Goal: Task Accomplishment & Management: Use online tool/utility

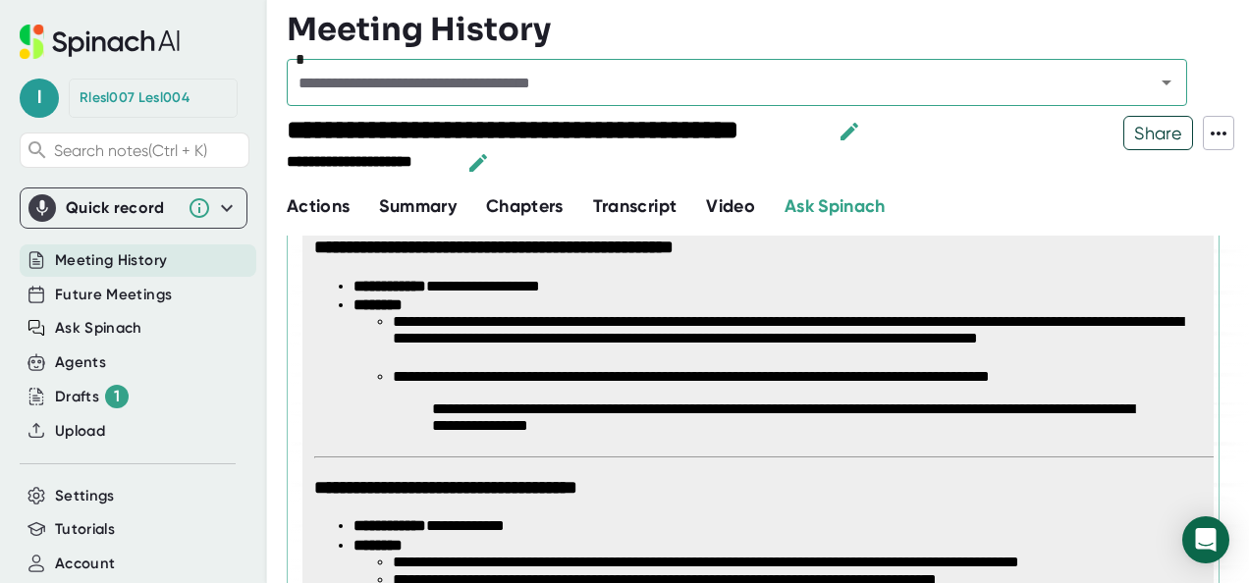
scroll to position [428, 0]
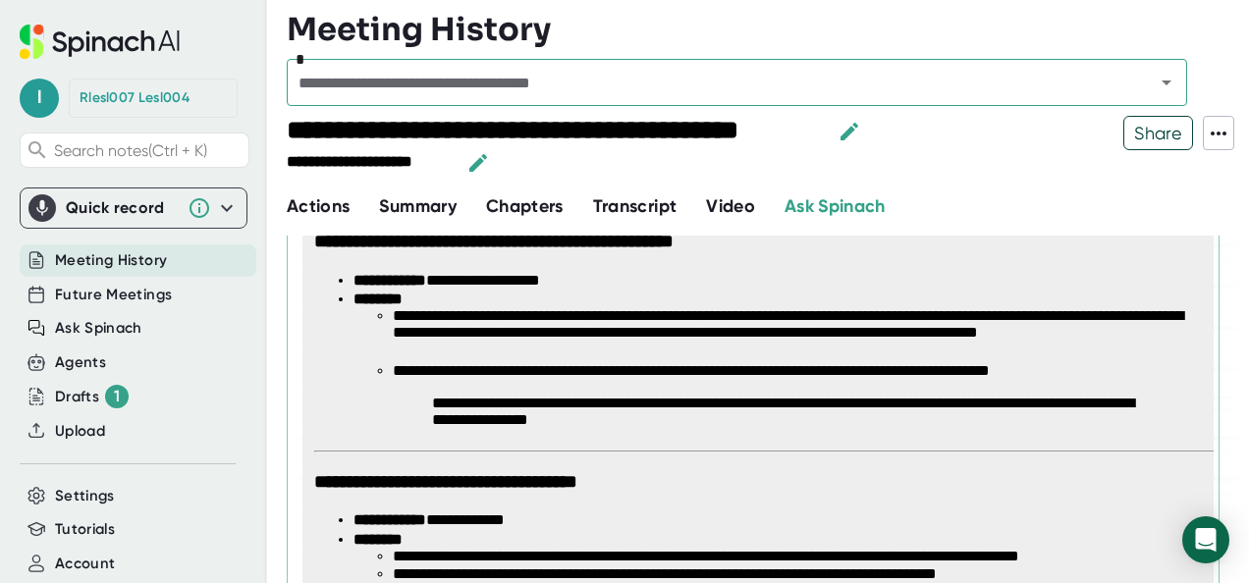
click at [852, 488] on h3 "**********" at bounding box center [757, 482] width 887 height 23
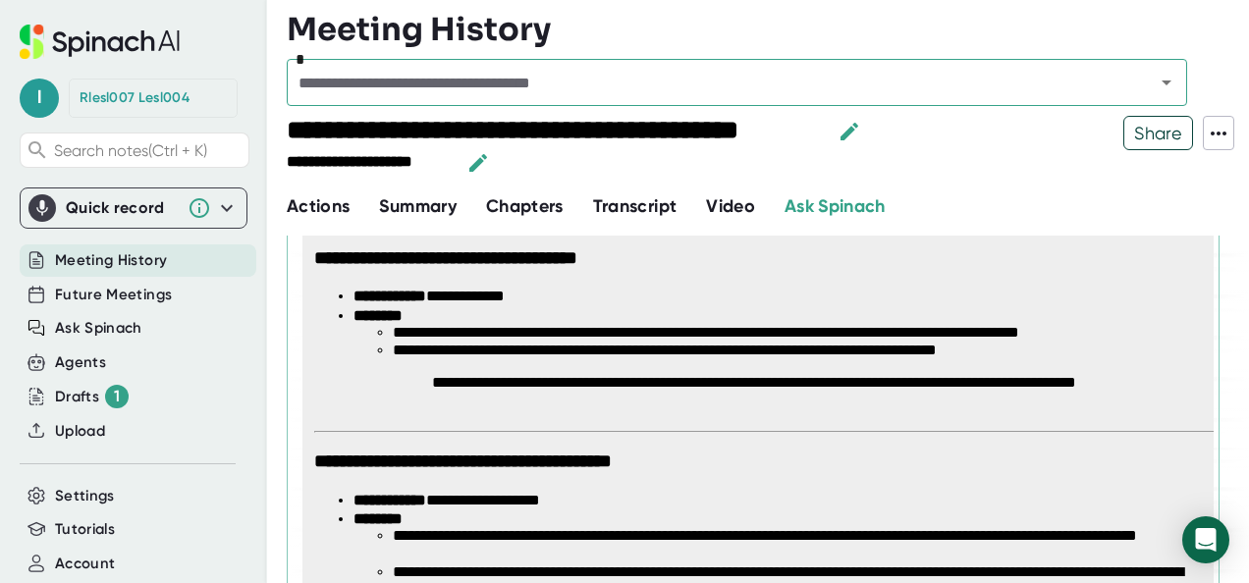
scroll to position [653, 0]
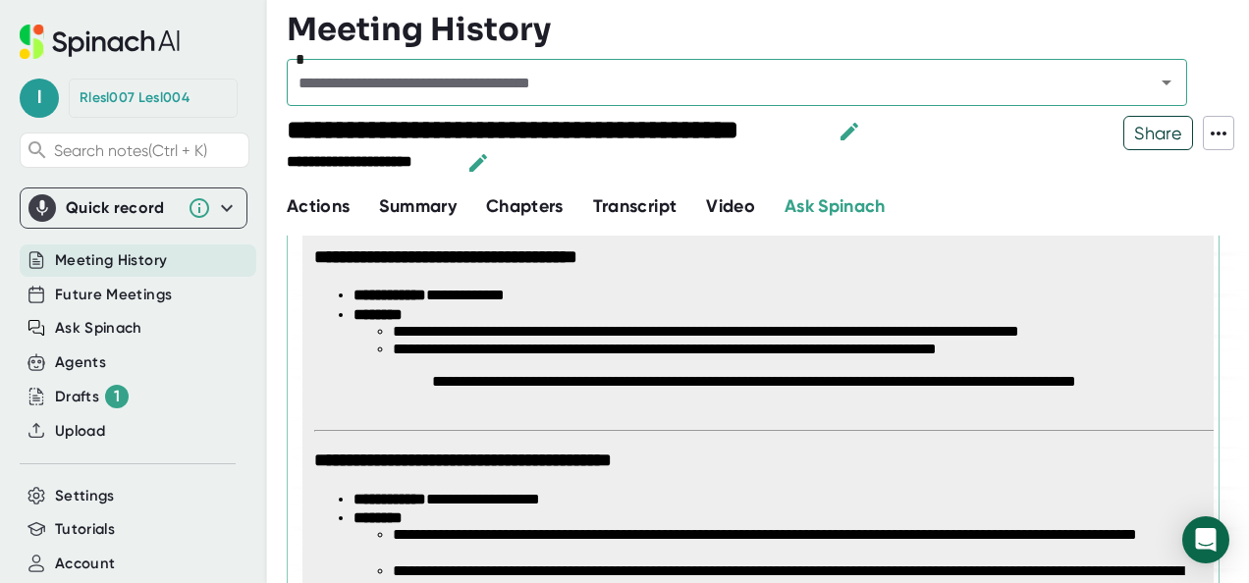
click at [827, 456] on h3 "**********" at bounding box center [757, 461] width 887 height 23
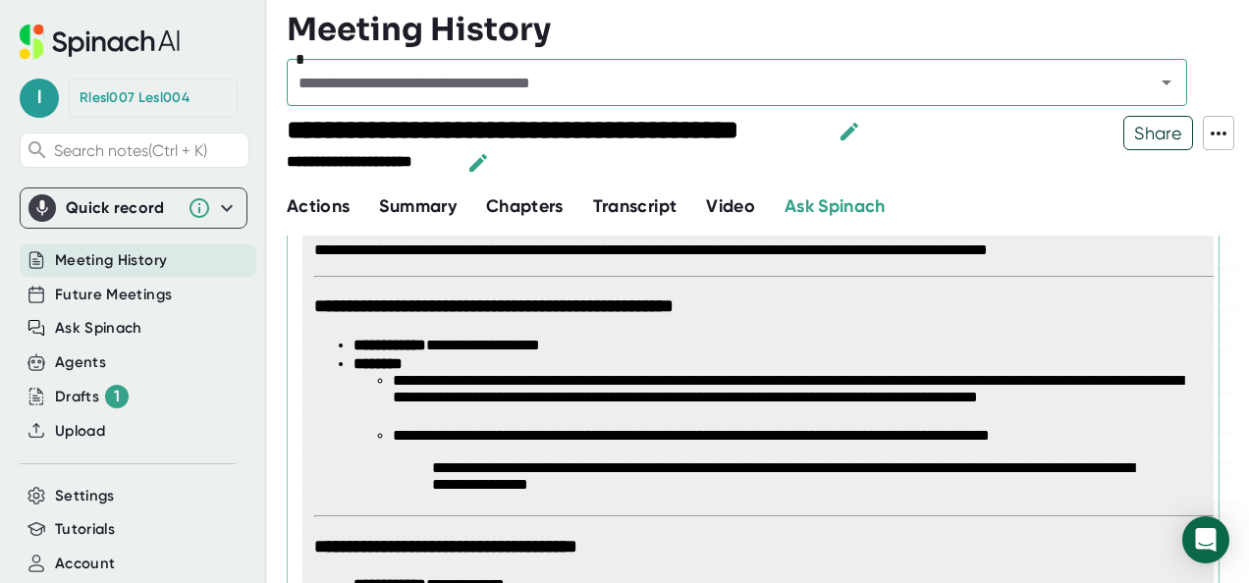
scroll to position [357, 0]
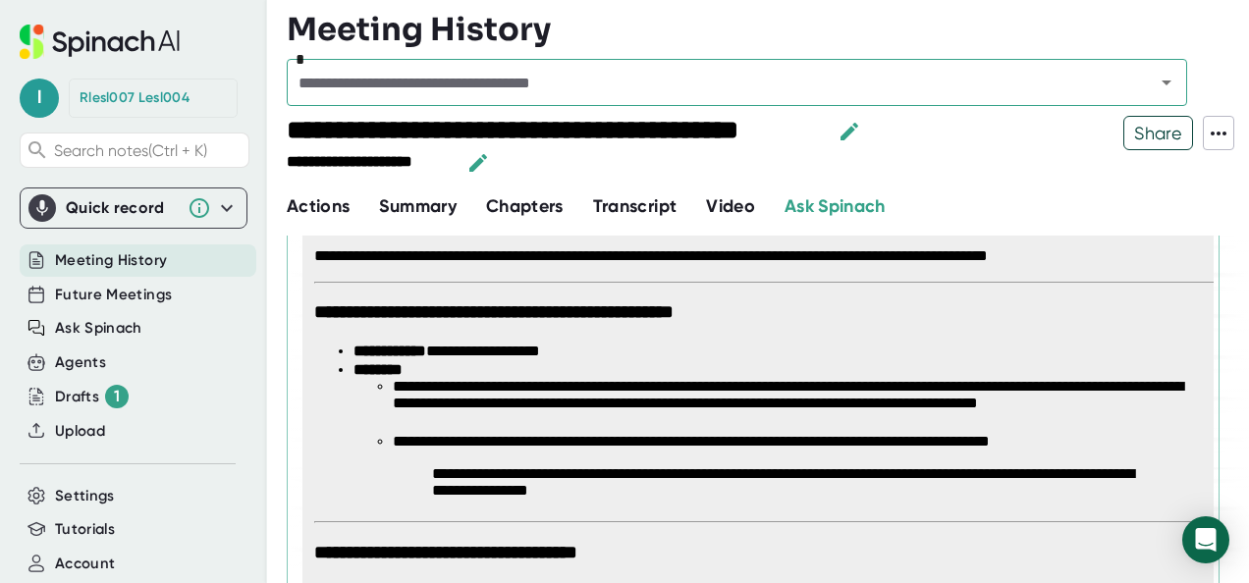
click at [850, 469] on p "**********" at bounding box center [797, 483] width 730 height 36
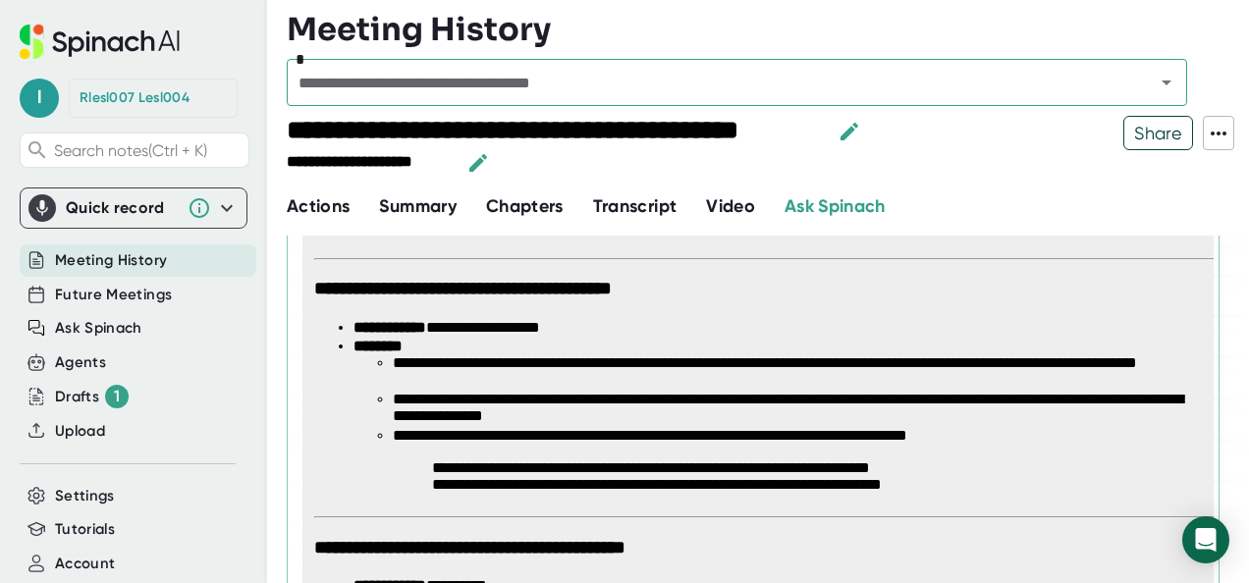
scroll to position [826, 0]
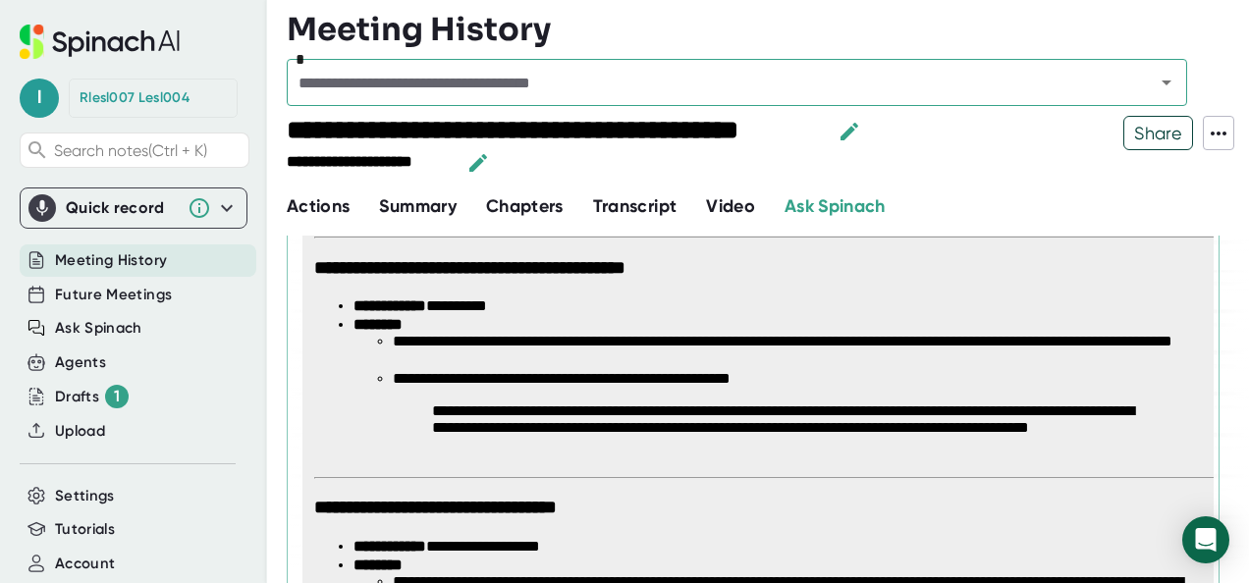
scroll to position [1116, 0]
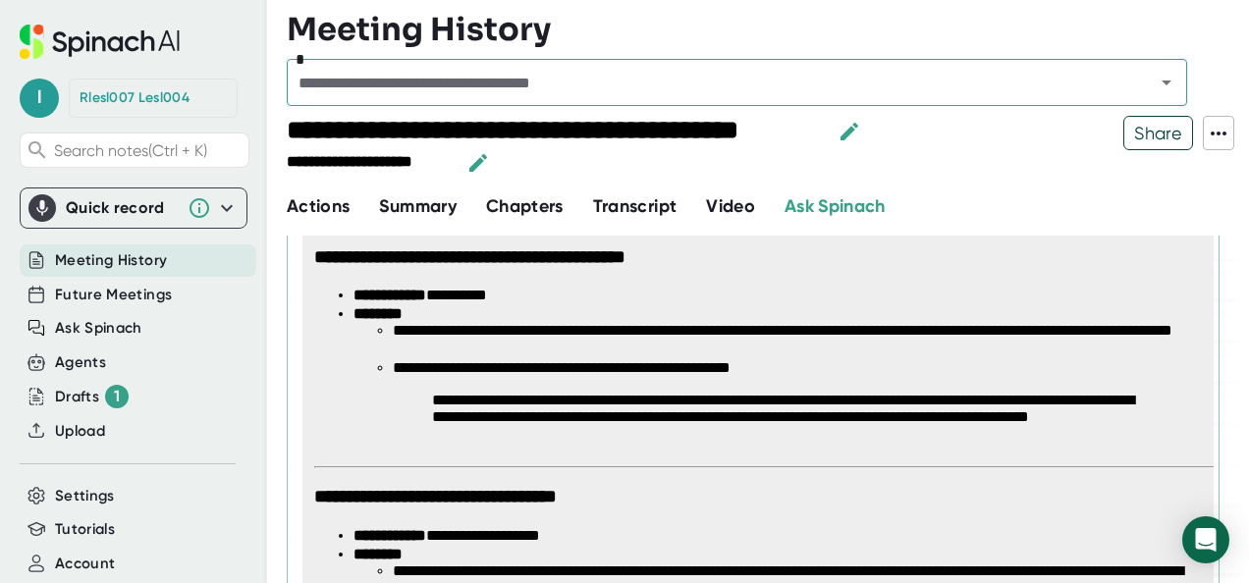
click at [889, 505] on span "**********" at bounding box center [764, 332] width 901 height 1781
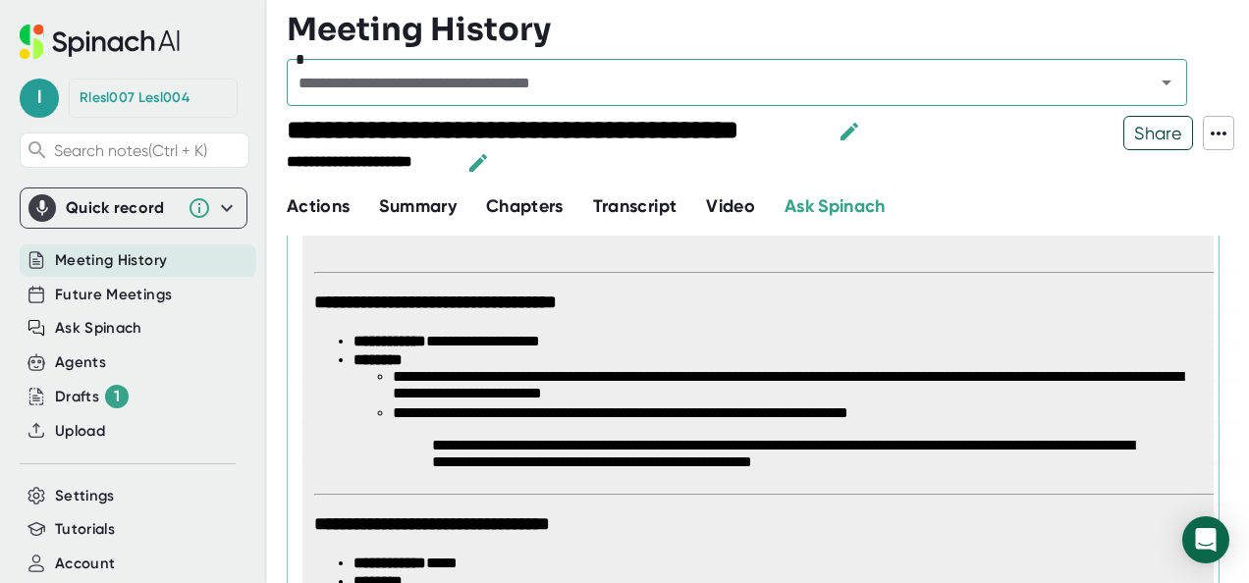
scroll to position [1310, 0]
click at [912, 516] on h3 "**********" at bounding box center [757, 525] width 887 height 23
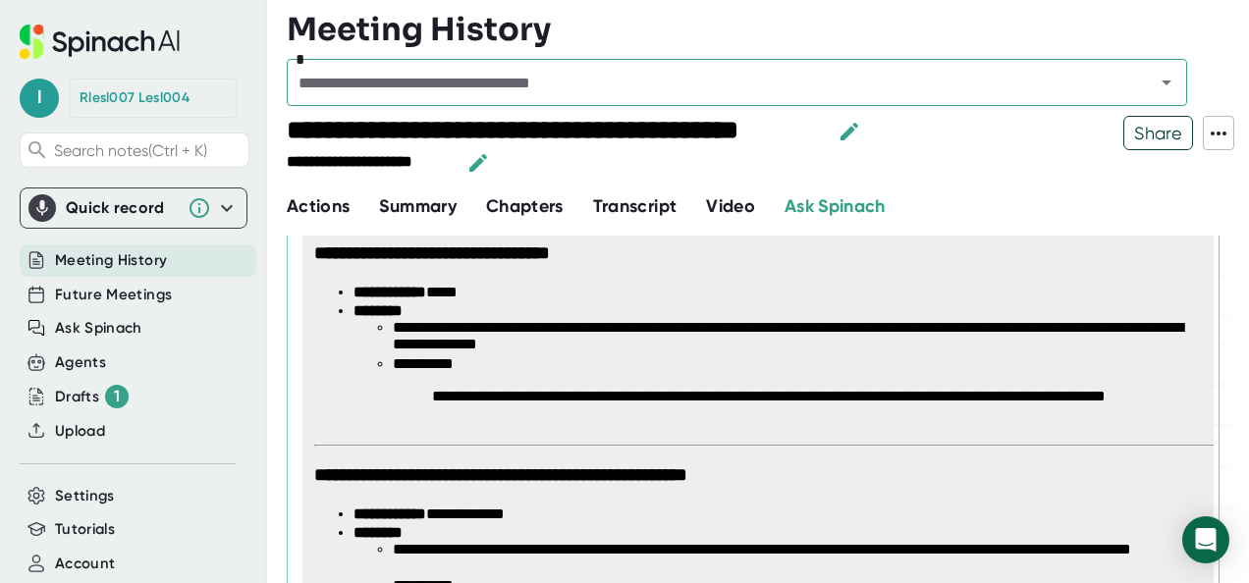
scroll to position [1583, 0]
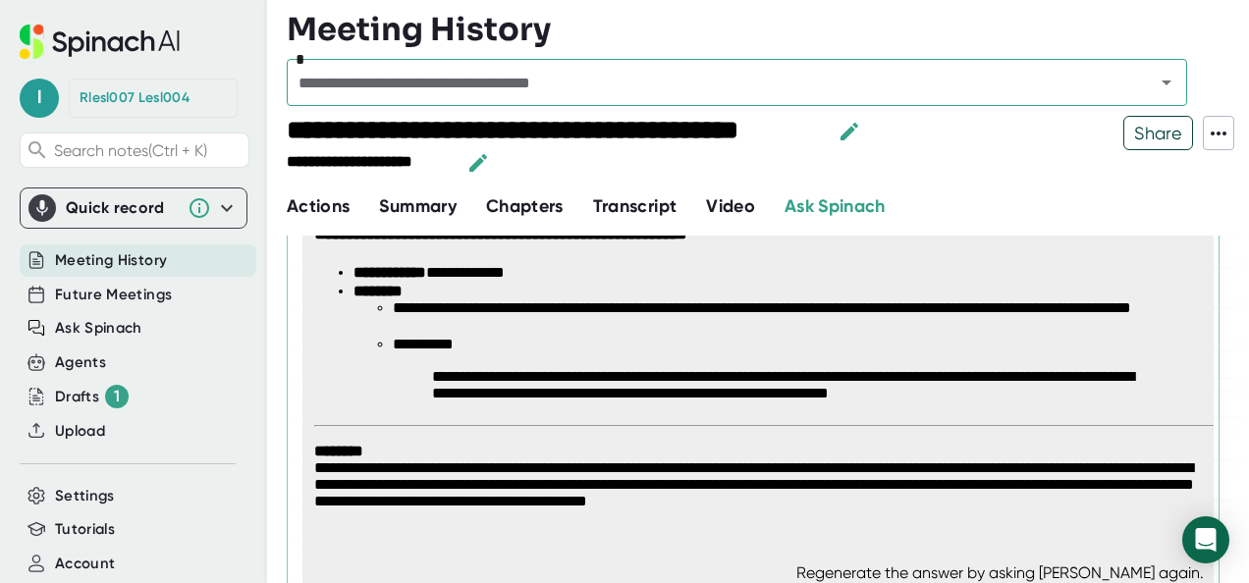
scroll to position [1823, 0]
click at [801, 425] on hr at bounding box center [764, 426] width 901 height 2
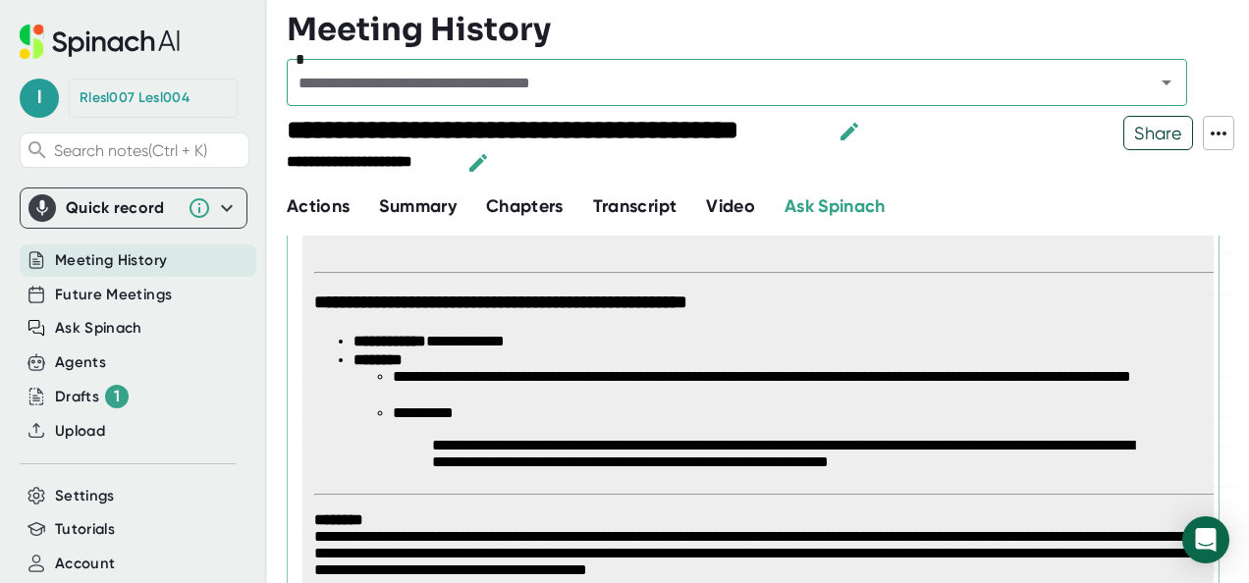
scroll to position [1755, 0]
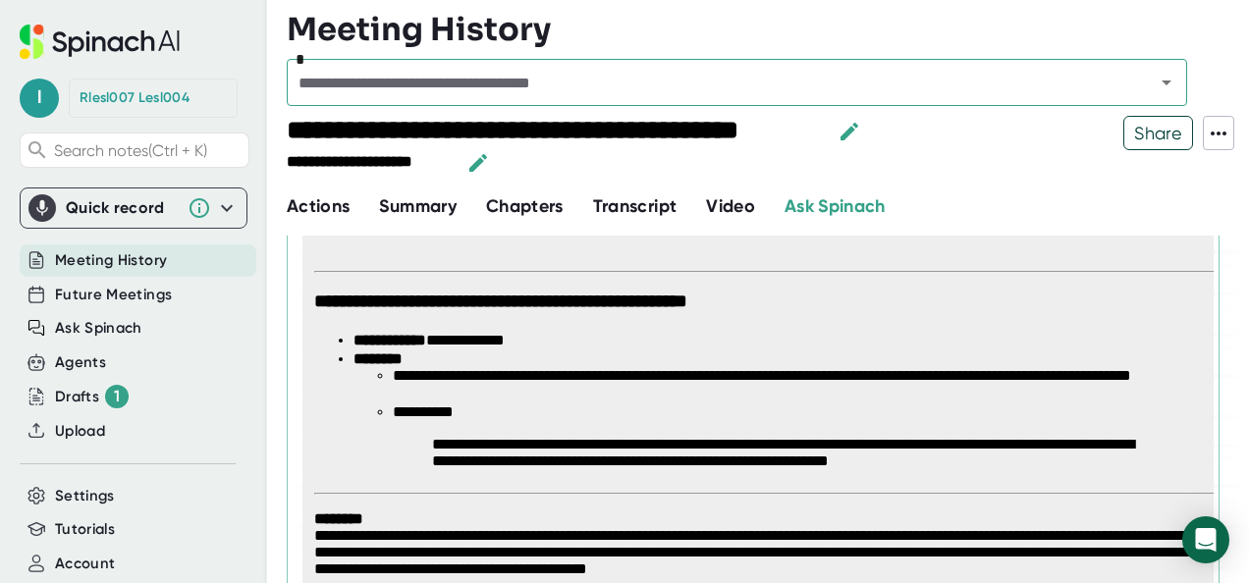
click at [738, 436] on p "**********" at bounding box center [797, 454] width 730 height 36
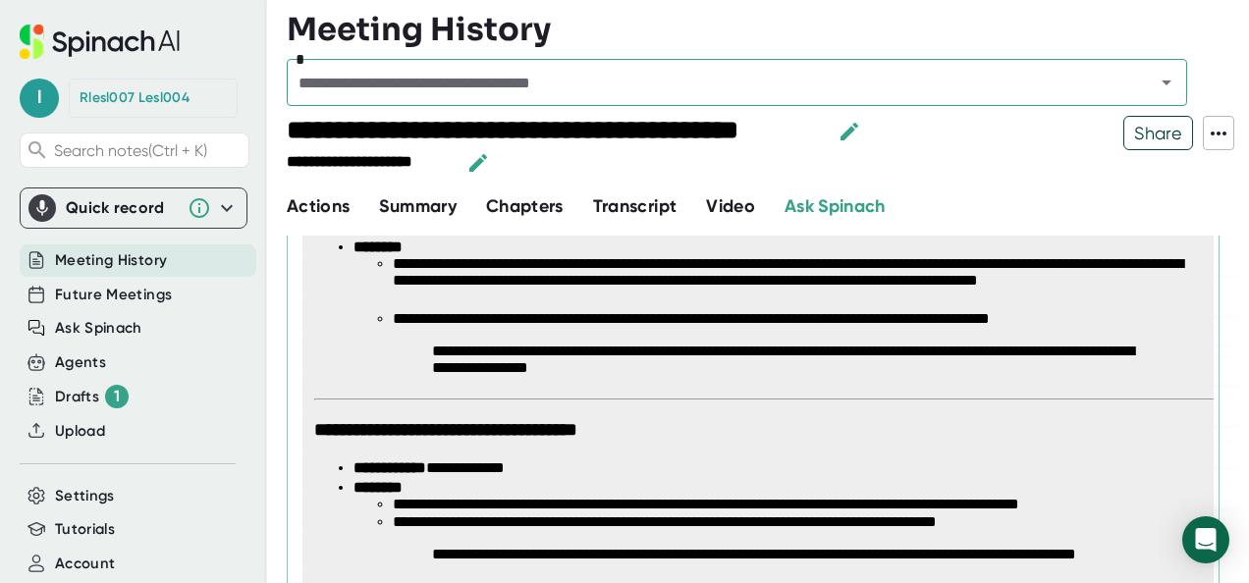
scroll to position [456, 0]
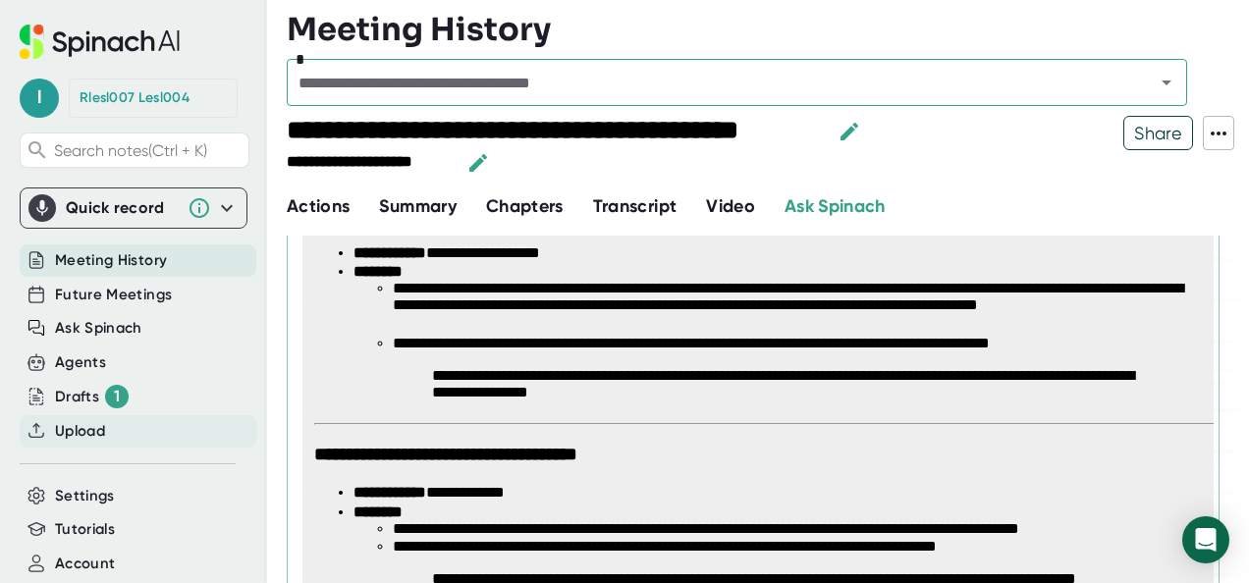
click at [68, 420] on span "Upload" at bounding box center [80, 431] width 50 height 23
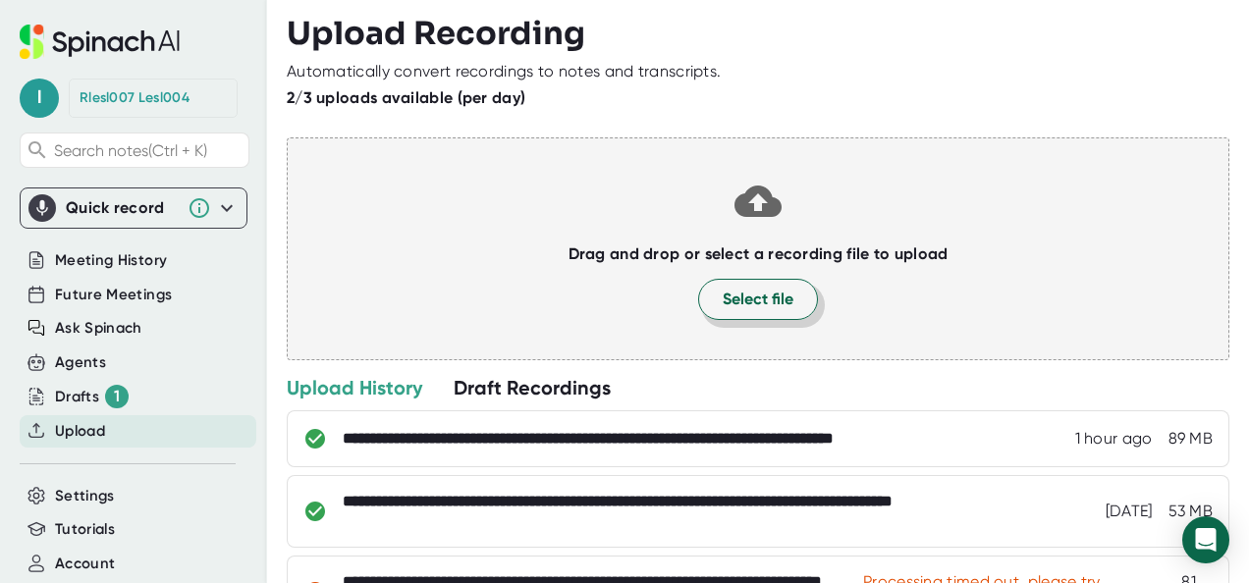
click at [731, 295] on span "Select file" at bounding box center [758, 300] width 71 height 24
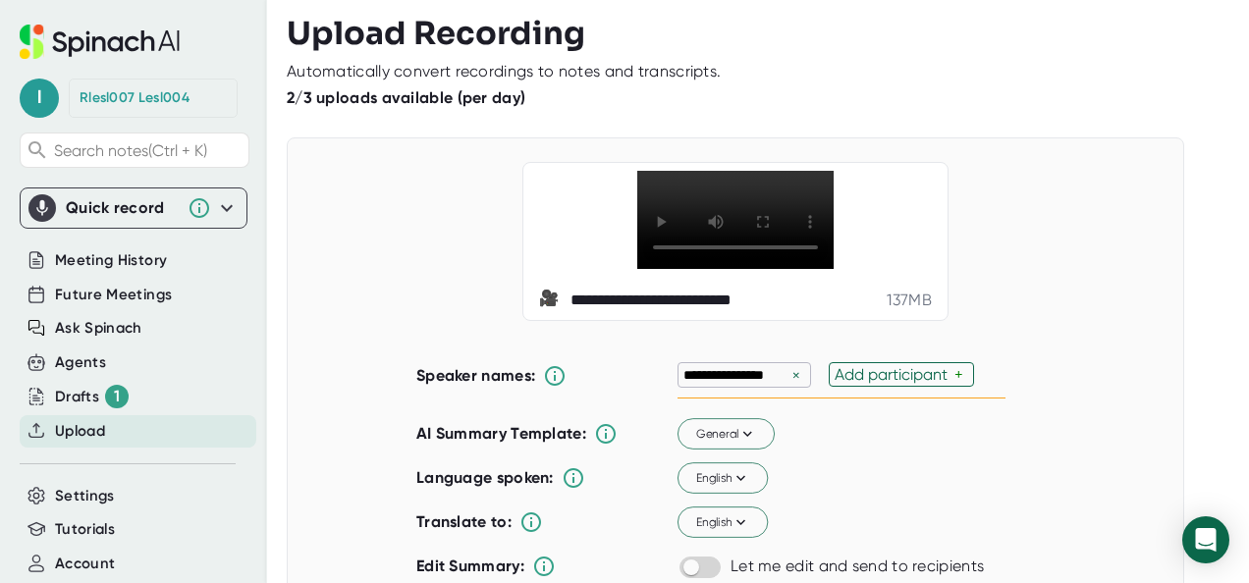
click at [788, 385] on div "×" at bounding box center [797, 375] width 18 height 19
click at [780, 384] on div "Add participant" at bounding box center [743, 374] width 120 height 19
type input "[PERSON_NAME]"
type input "Yao"
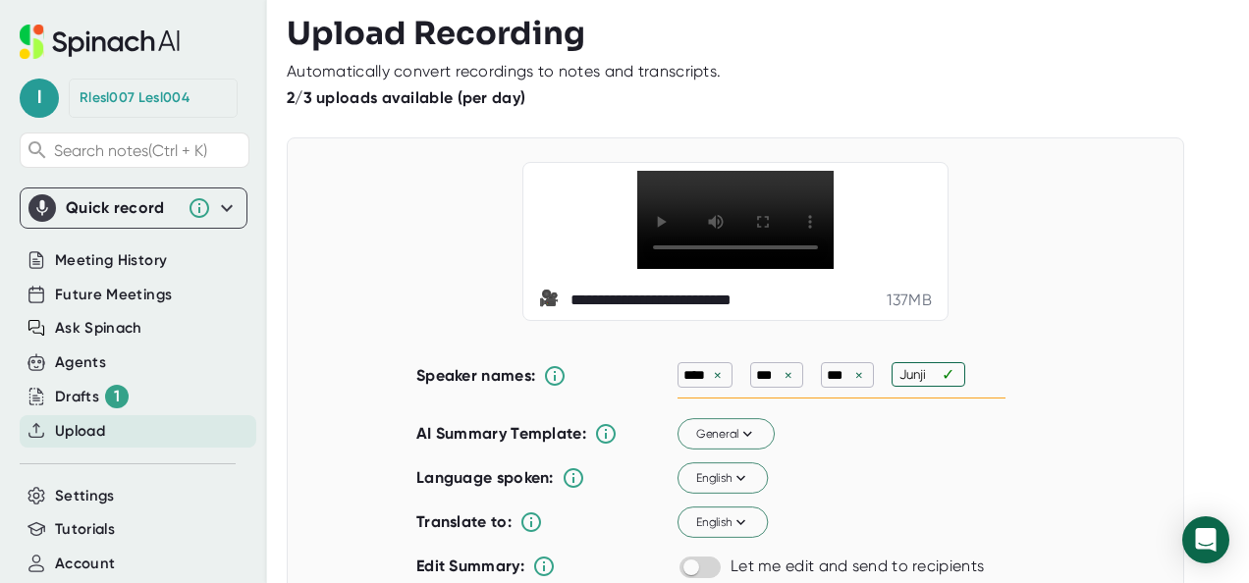
type input "Junjie"
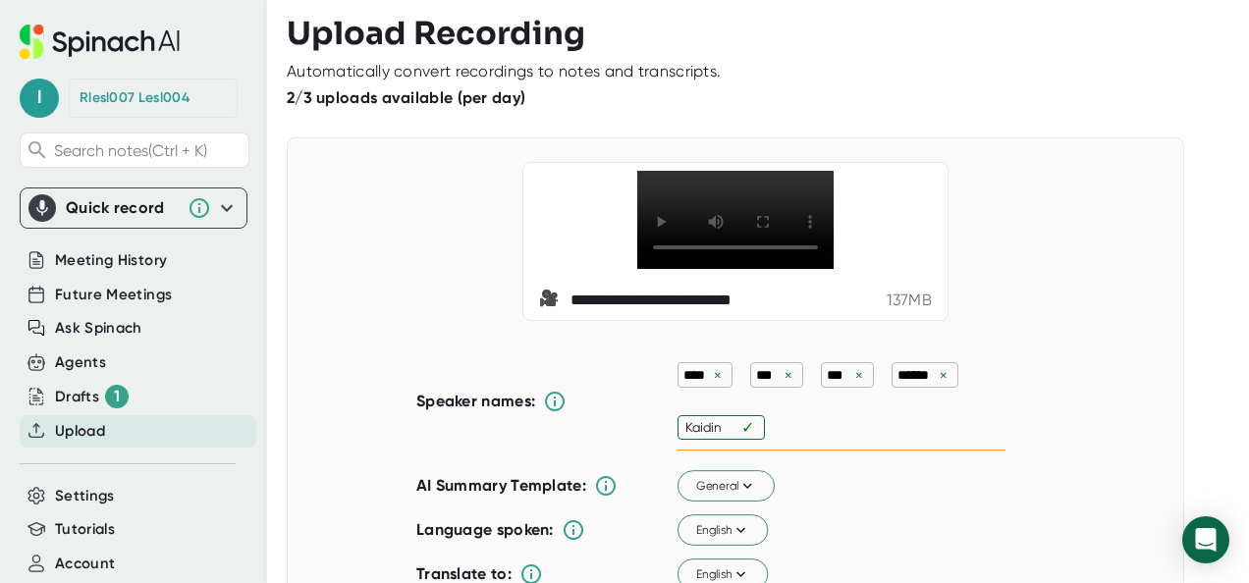
type input "Kaiding"
type input "[PERSON_NAME]"
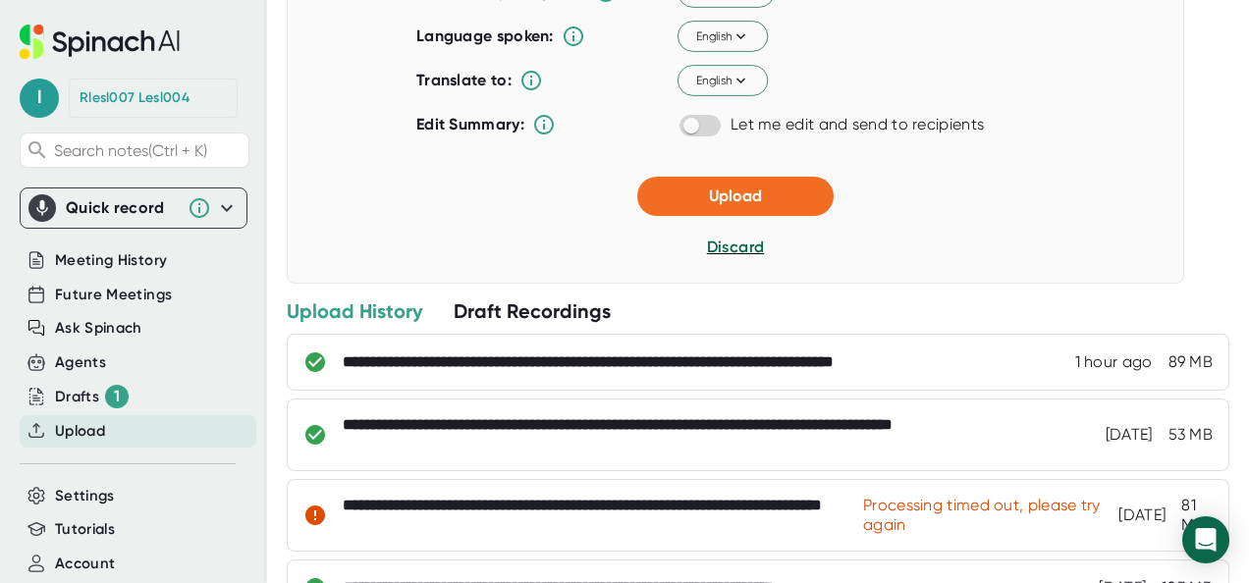
scroll to position [513, 0]
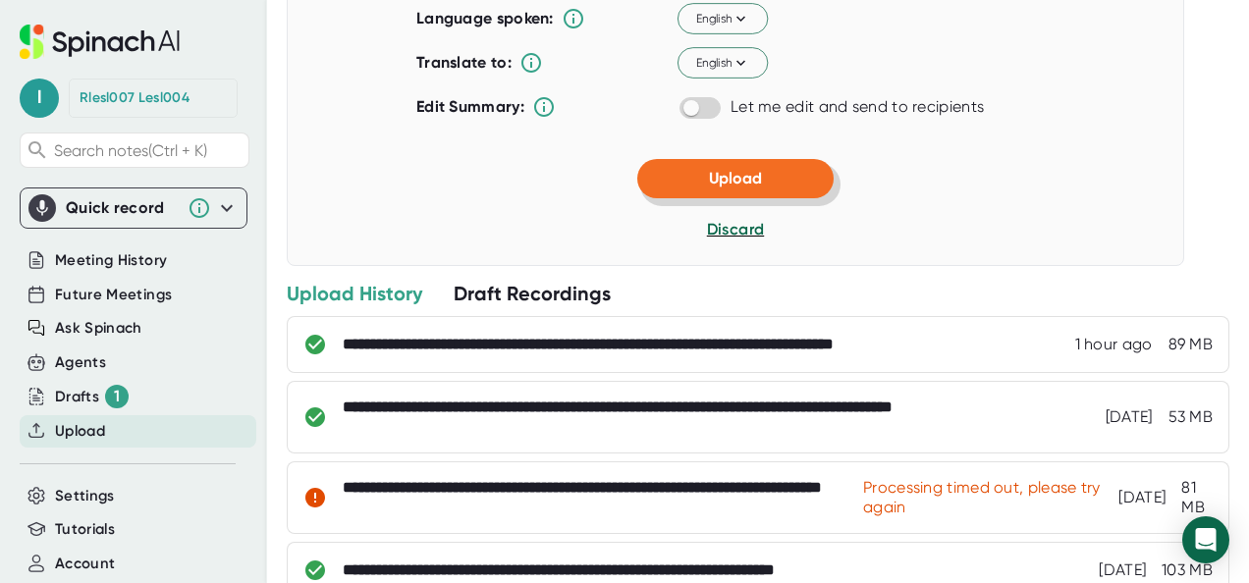
click at [736, 198] on button "Upload" at bounding box center [735, 178] width 196 height 39
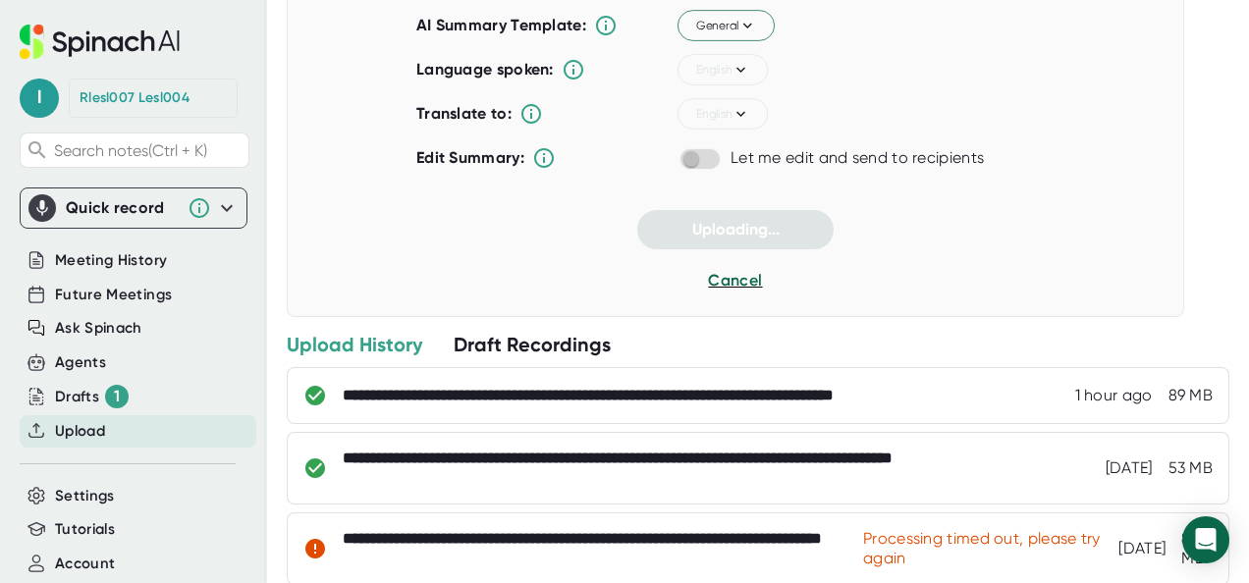
scroll to position [0, 0]
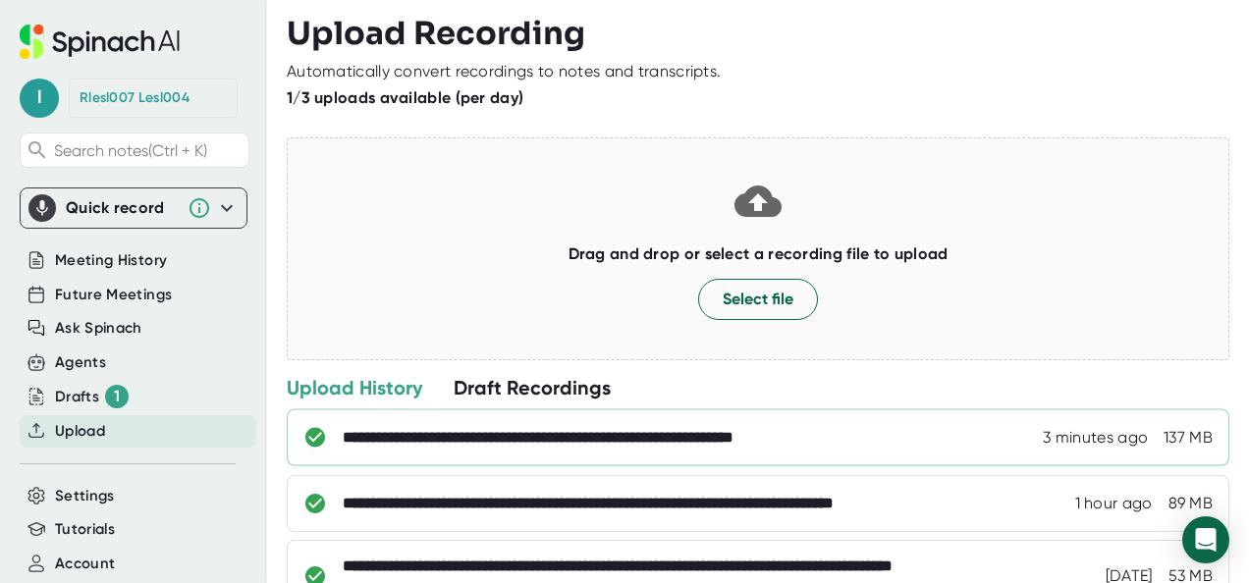
click at [567, 434] on div "**********" at bounding box center [602, 438] width 518 height 20
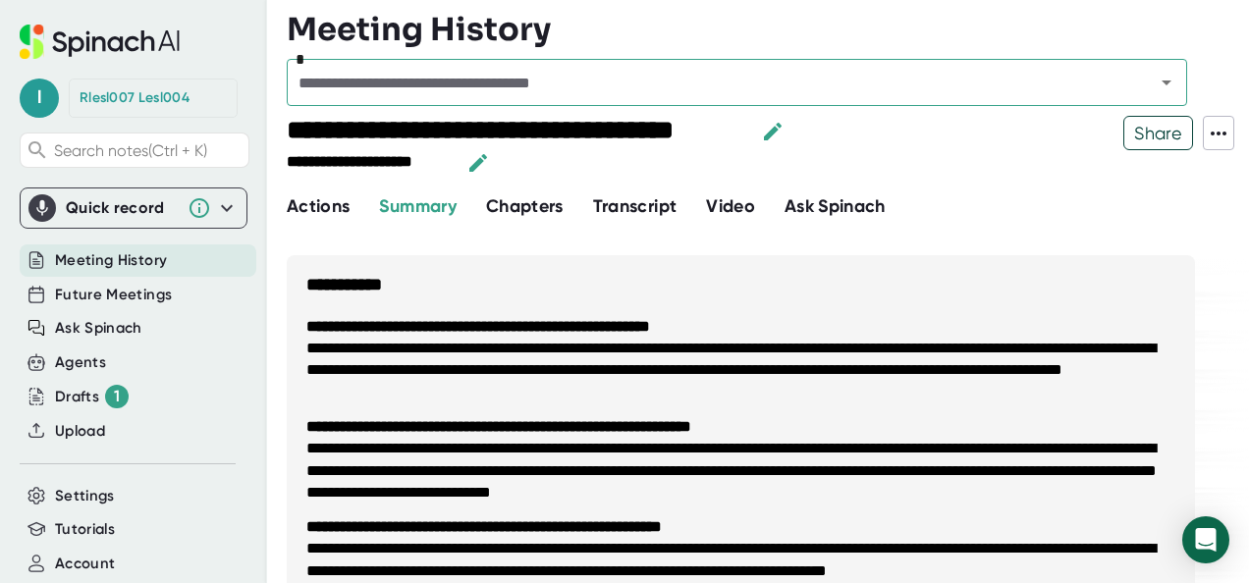
click at [828, 204] on span "Ask Spinach" at bounding box center [835, 206] width 101 height 22
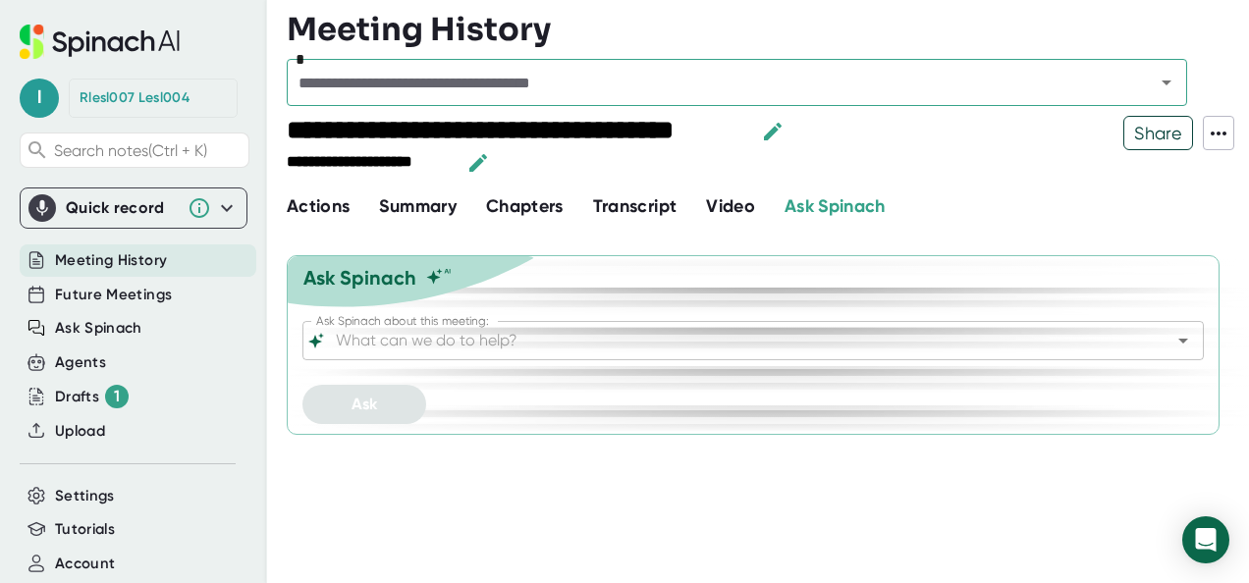
click at [550, 347] on input "Ask Spinach about this meeting:" at bounding box center [736, 340] width 808 height 27
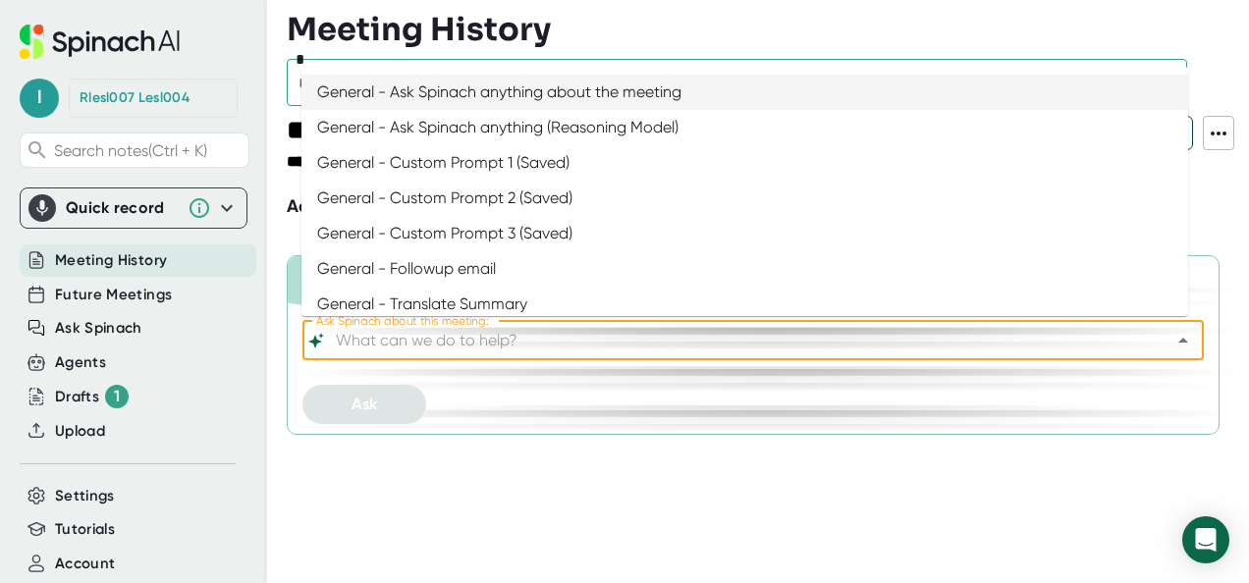
paste input "W"
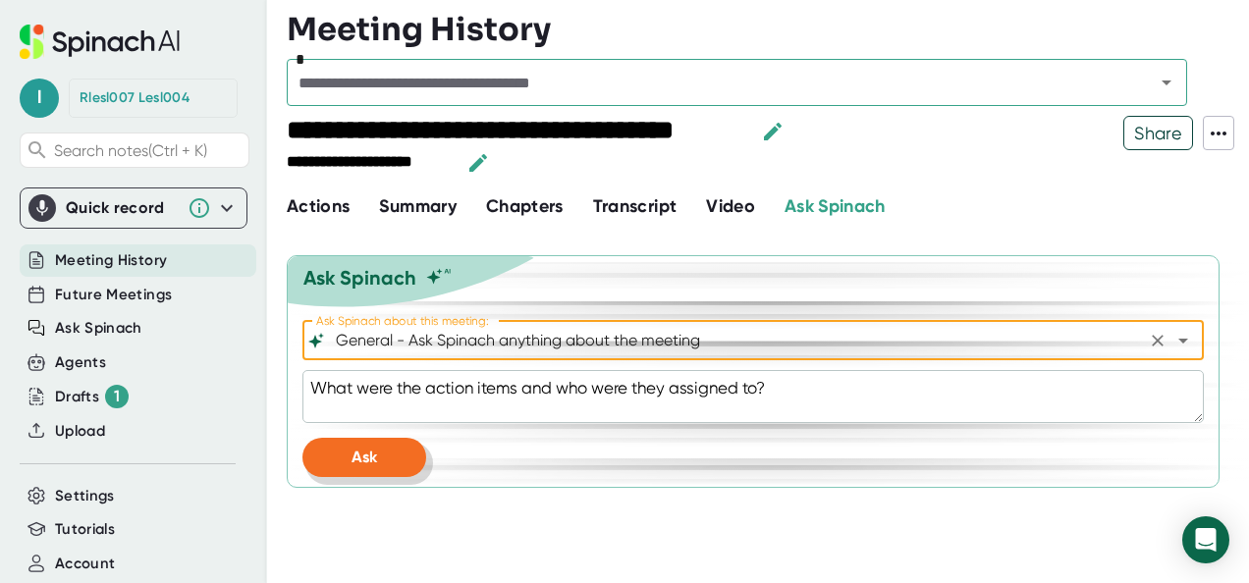
type input "General - Ask Spinach anything about the meeting"
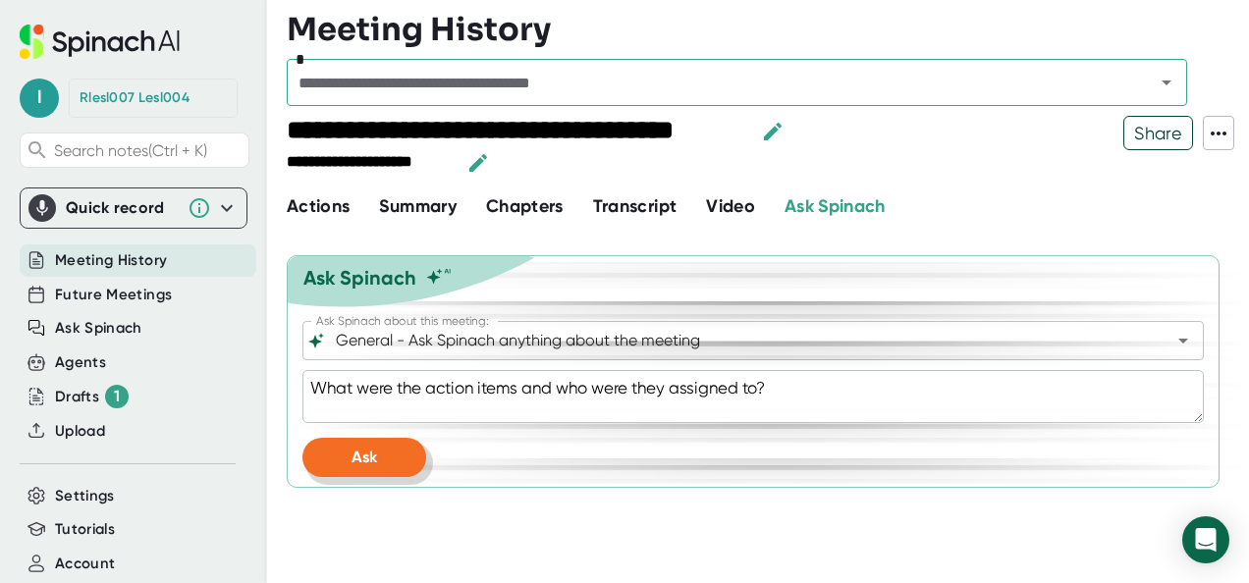
click at [383, 463] on button "Ask" at bounding box center [364, 457] width 124 height 39
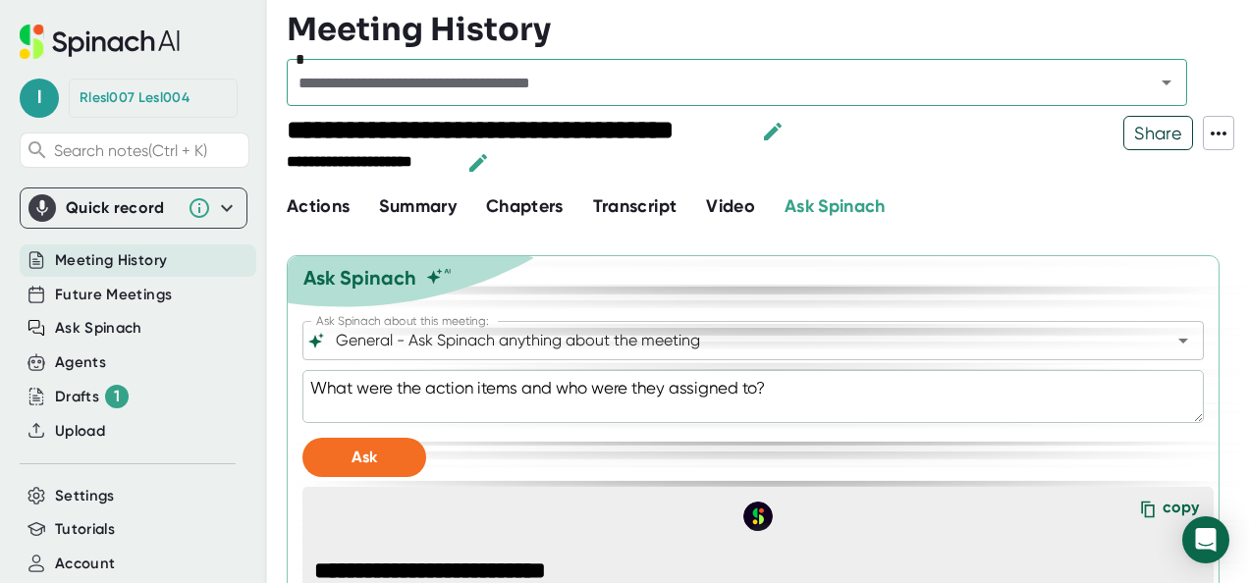
type textarea "x"
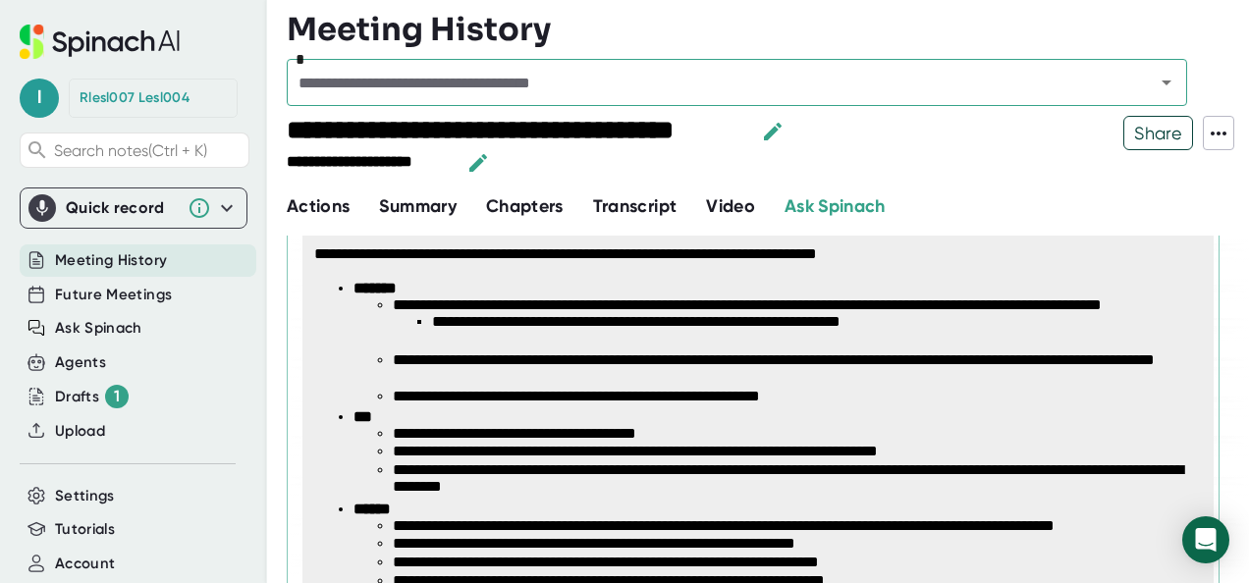
scroll to position [362, 0]
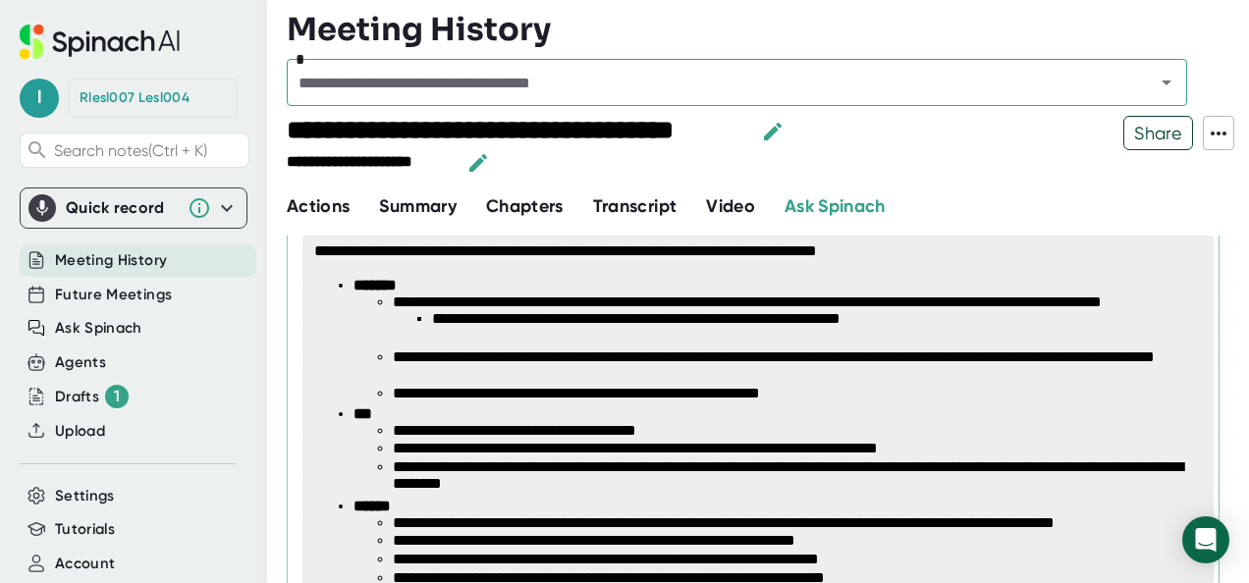
click at [878, 485] on li "**********" at bounding box center [797, 477] width 808 height 36
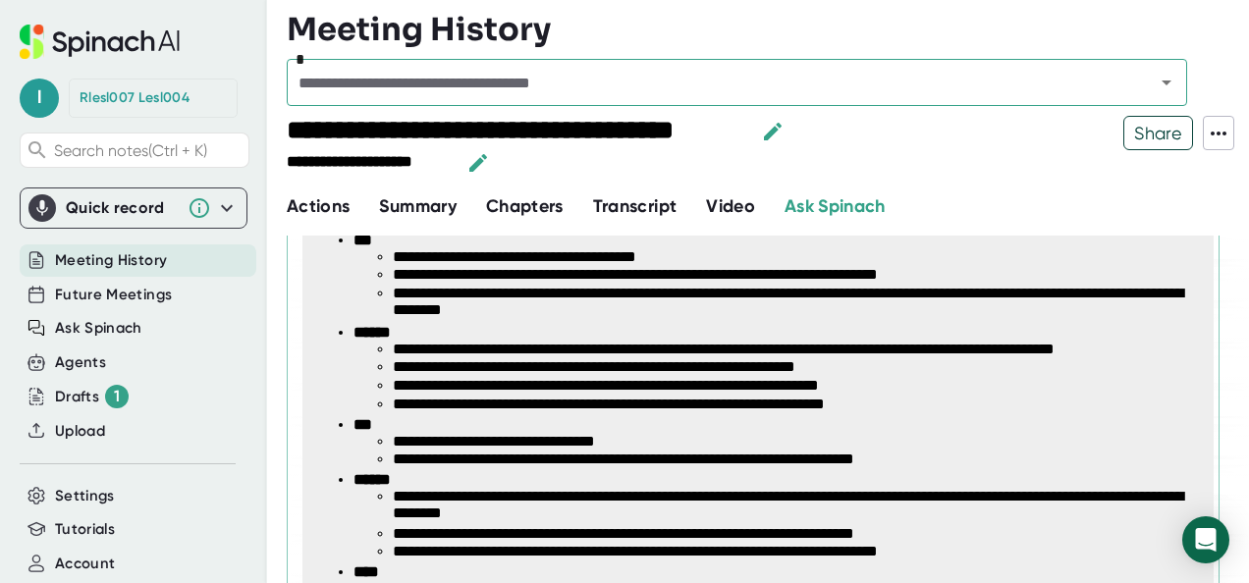
scroll to position [538, 0]
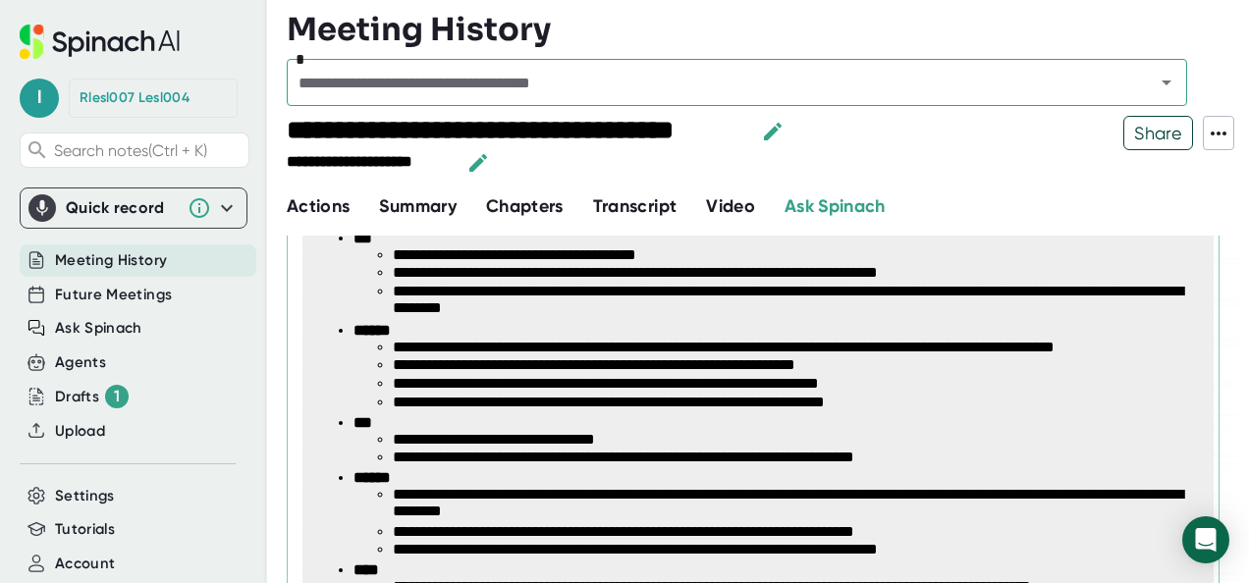
click at [1059, 497] on li "**********" at bounding box center [797, 504] width 808 height 36
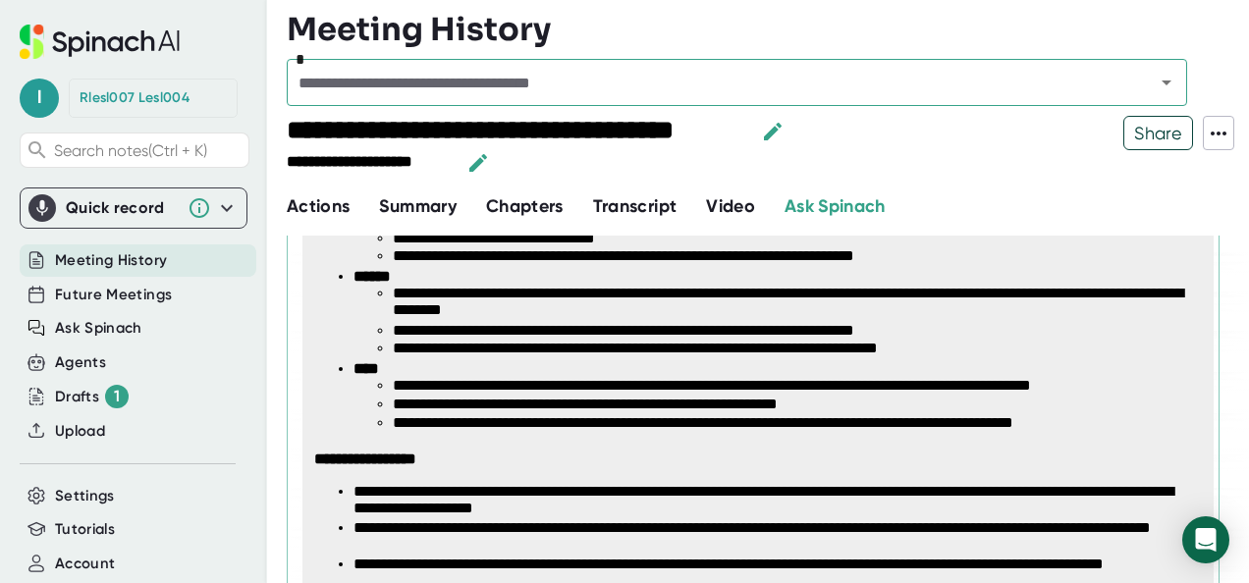
scroll to position [740, 0]
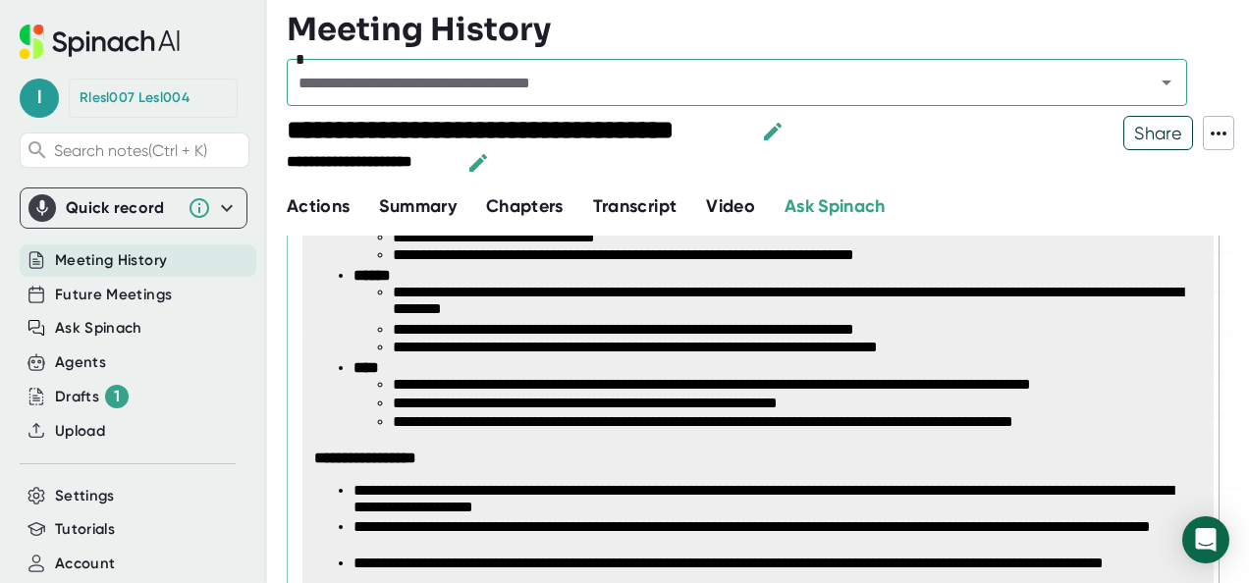
click at [868, 411] on li "**********" at bounding box center [797, 404] width 808 height 19
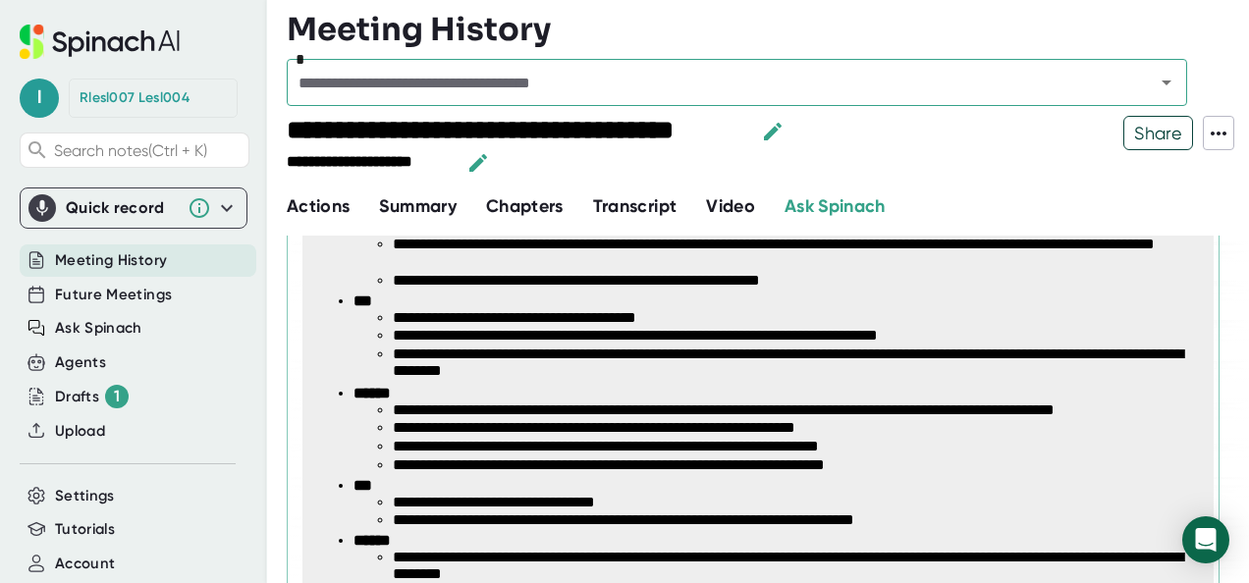
scroll to position [475, 0]
click at [974, 508] on li "**********" at bounding box center [797, 503] width 808 height 19
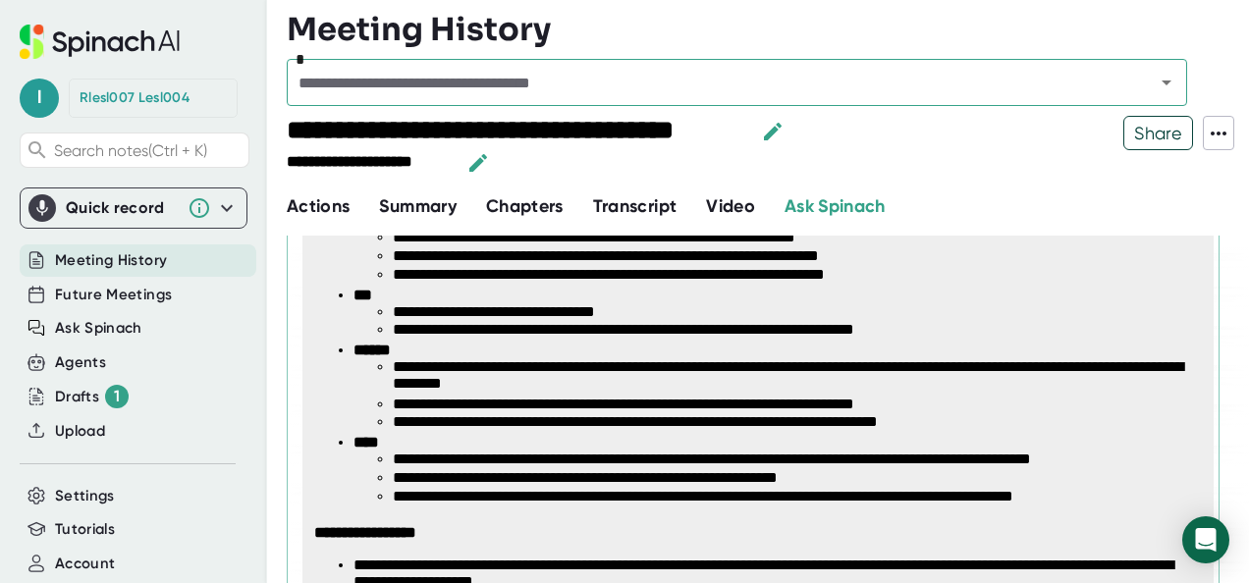
scroll to position [666, 0]
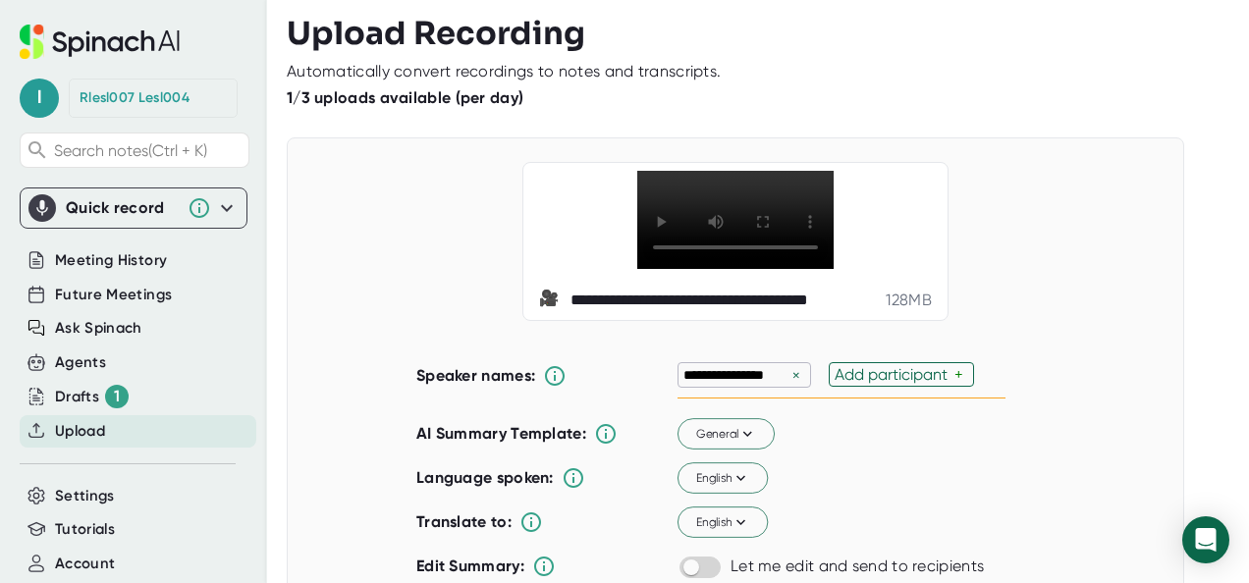
click at [788, 385] on div "×" at bounding box center [797, 375] width 18 height 19
click at [786, 384] on div "Add participant" at bounding box center [743, 374] width 120 height 19
type input "[PERSON_NAME]"
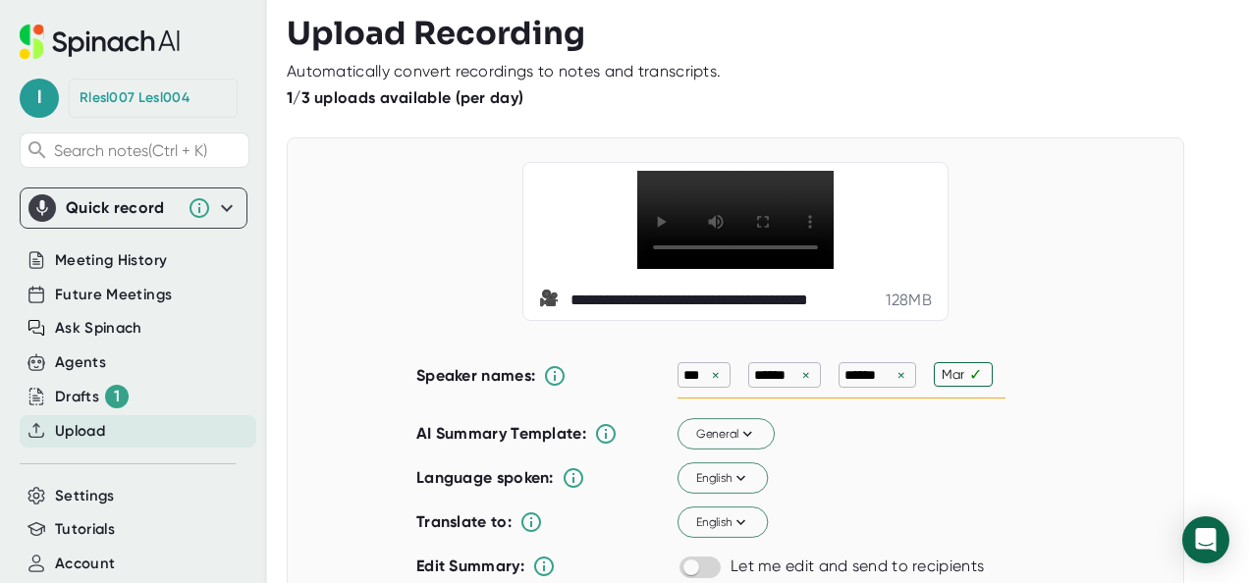
type input "Mark"
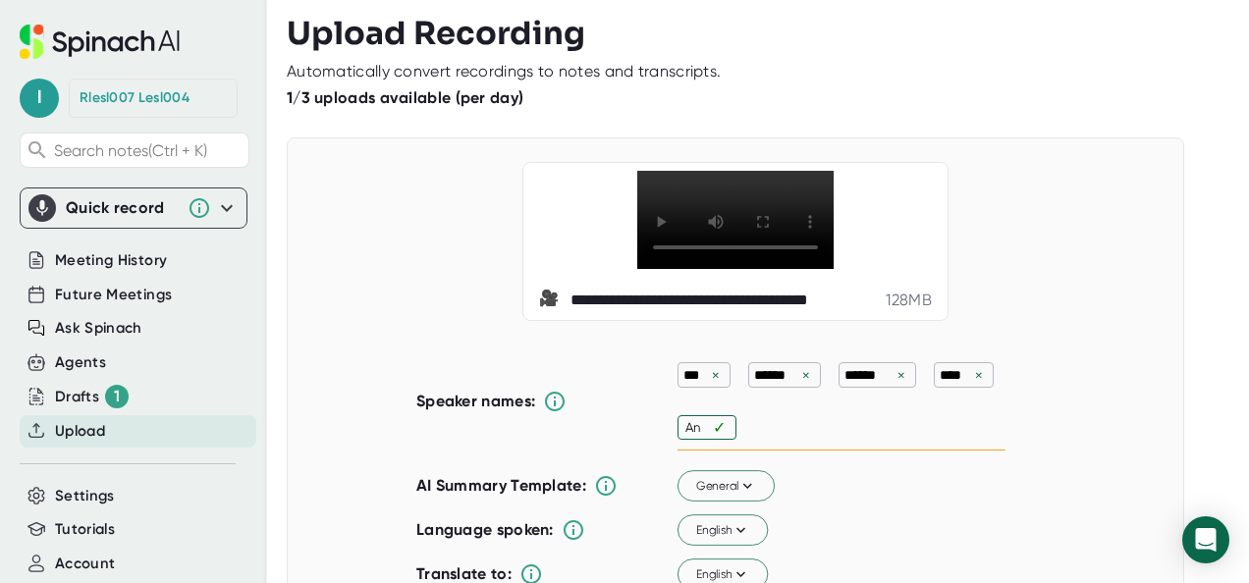
type input "[PERSON_NAME]"
type input "Marieke"
type input "[PERSON_NAME]"
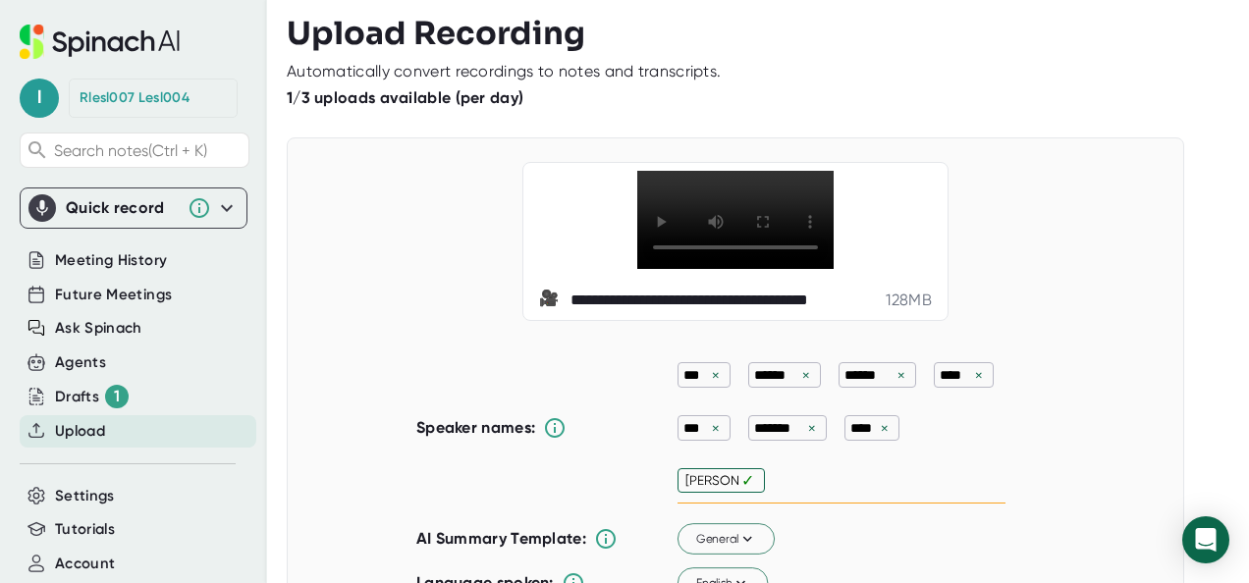
type input "[PERSON_NAME]"
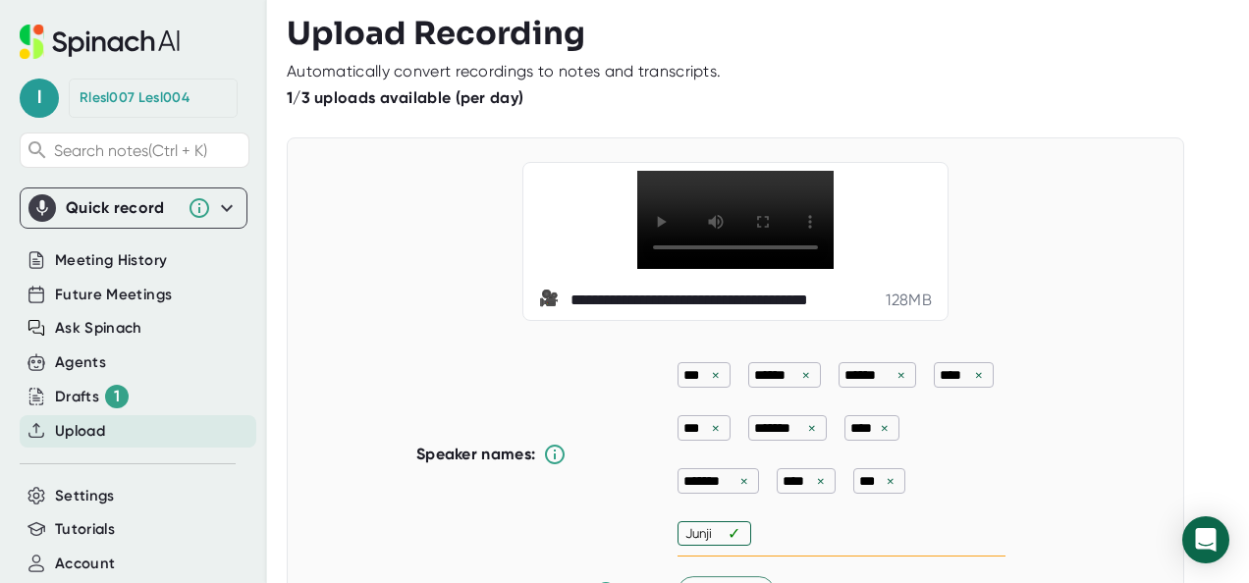
type input "Junjie"
type input "[PERSON_NAME]"
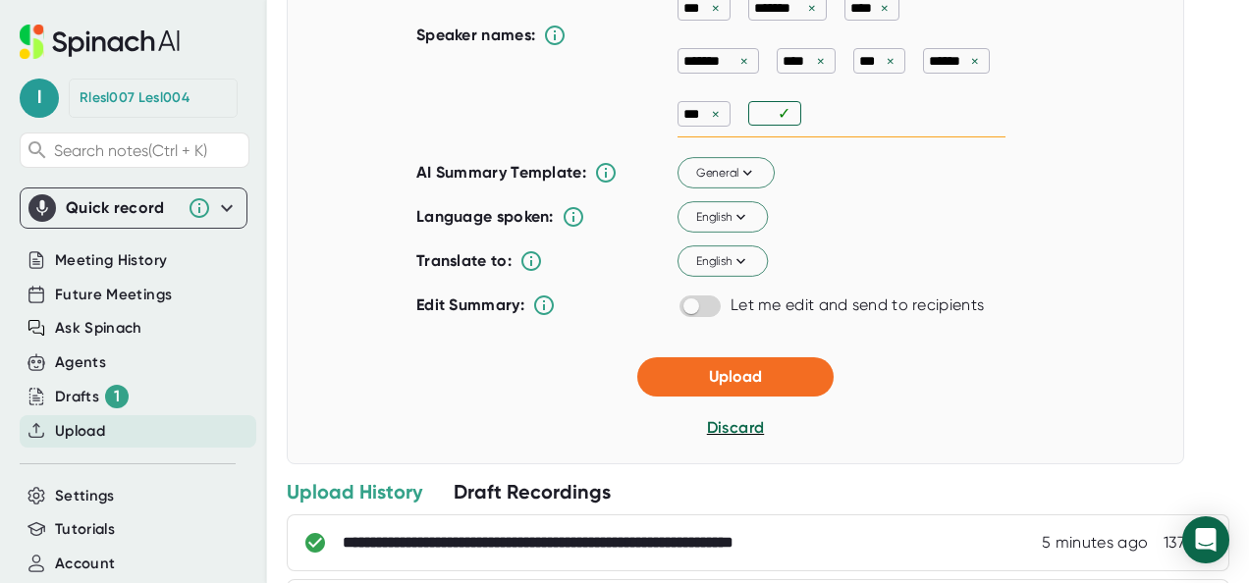
scroll to position [450, 0]
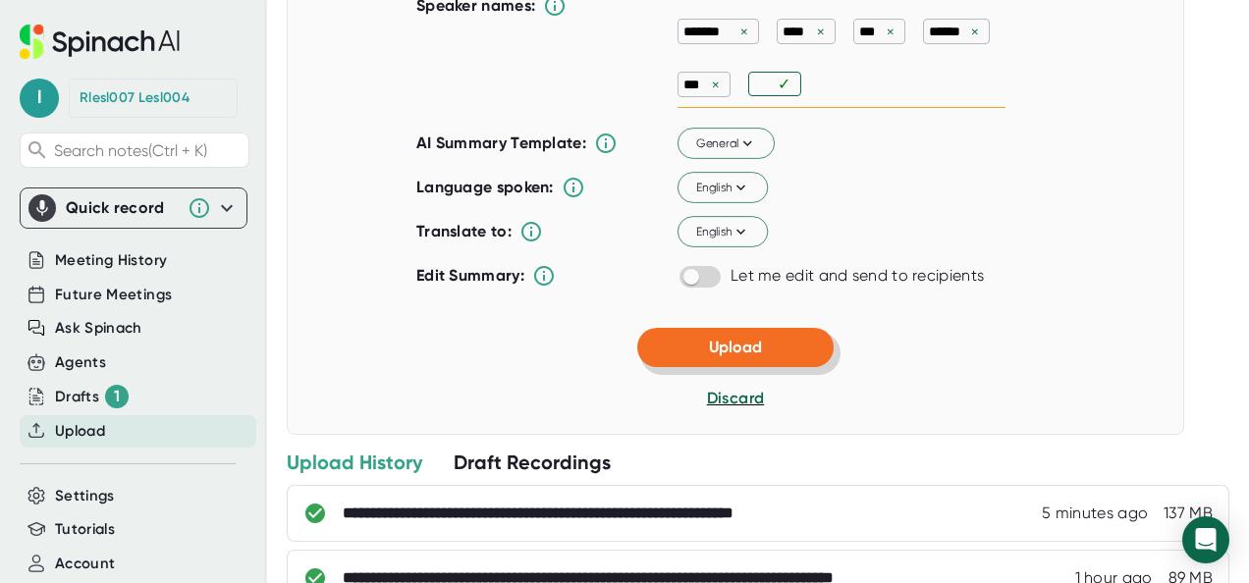
click at [682, 367] on button "Upload" at bounding box center [735, 347] width 196 height 39
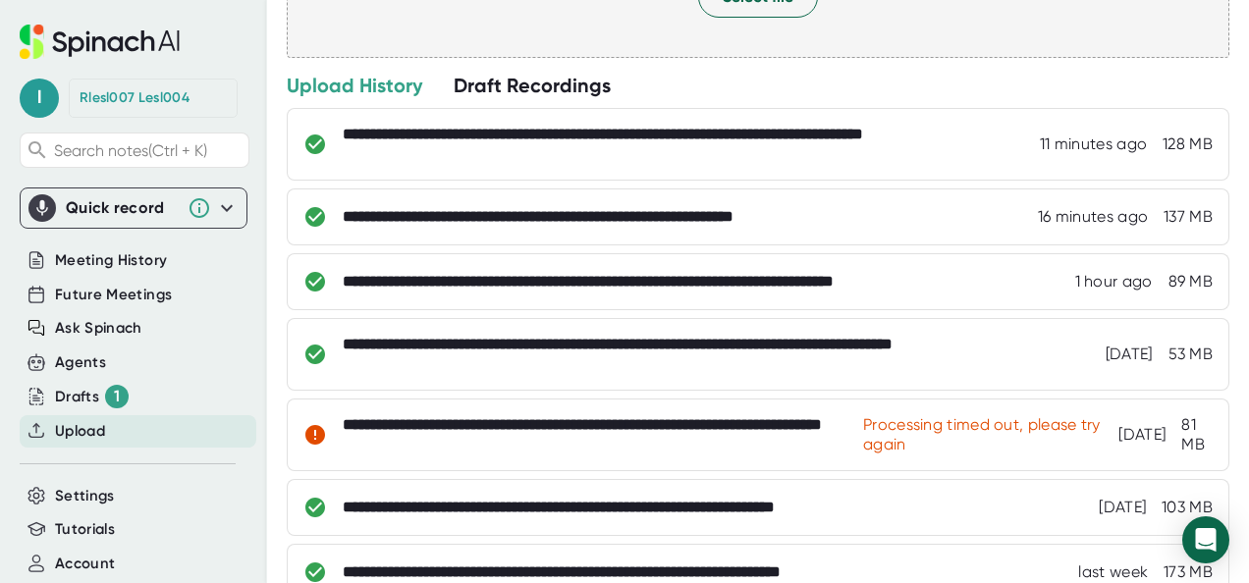
scroll to position [0, 0]
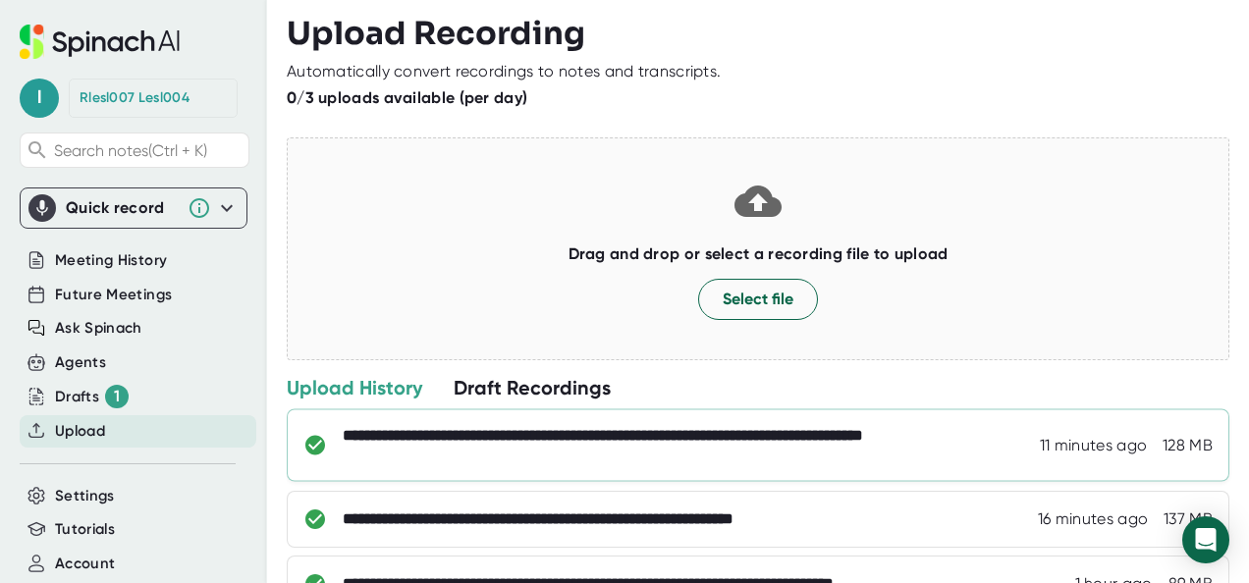
click at [621, 428] on div "**********" at bounding box center [687, 445] width 688 height 39
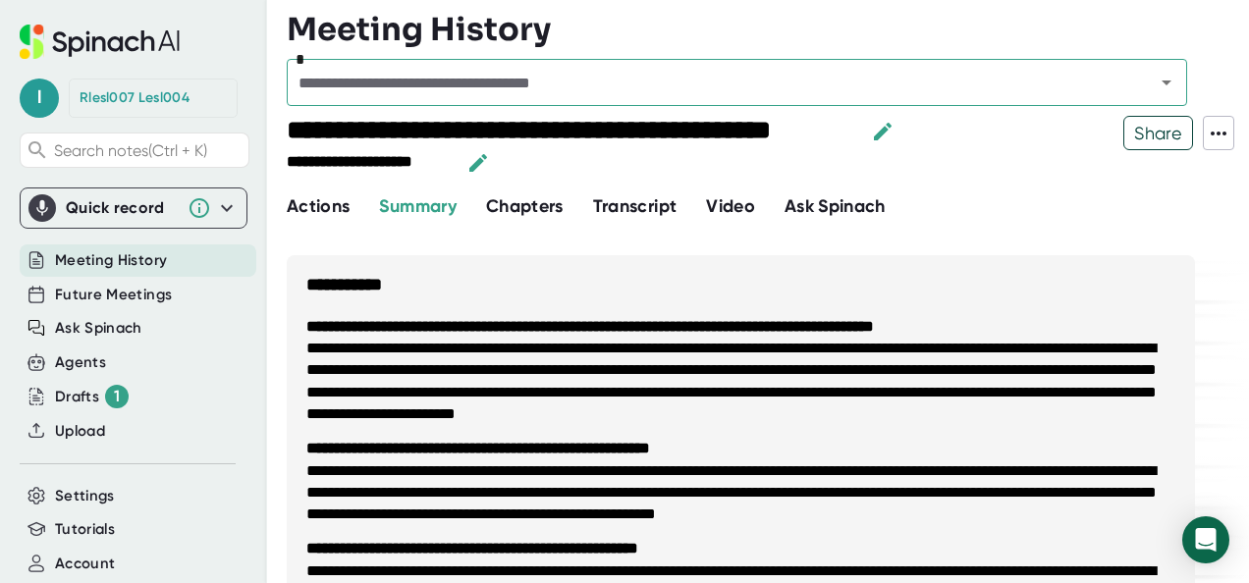
click at [806, 203] on span "Ask Spinach" at bounding box center [835, 206] width 101 height 22
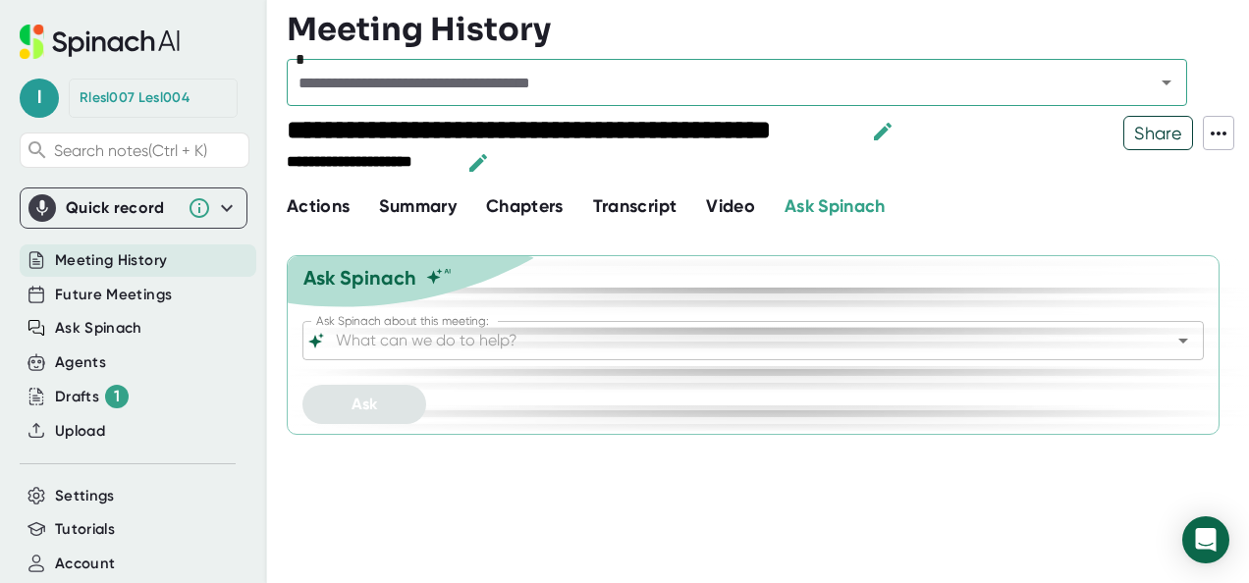
click at [522, 335] on input "Ask Spinach about this meeting:" at bounding box center [736, 340] width 808 height 27
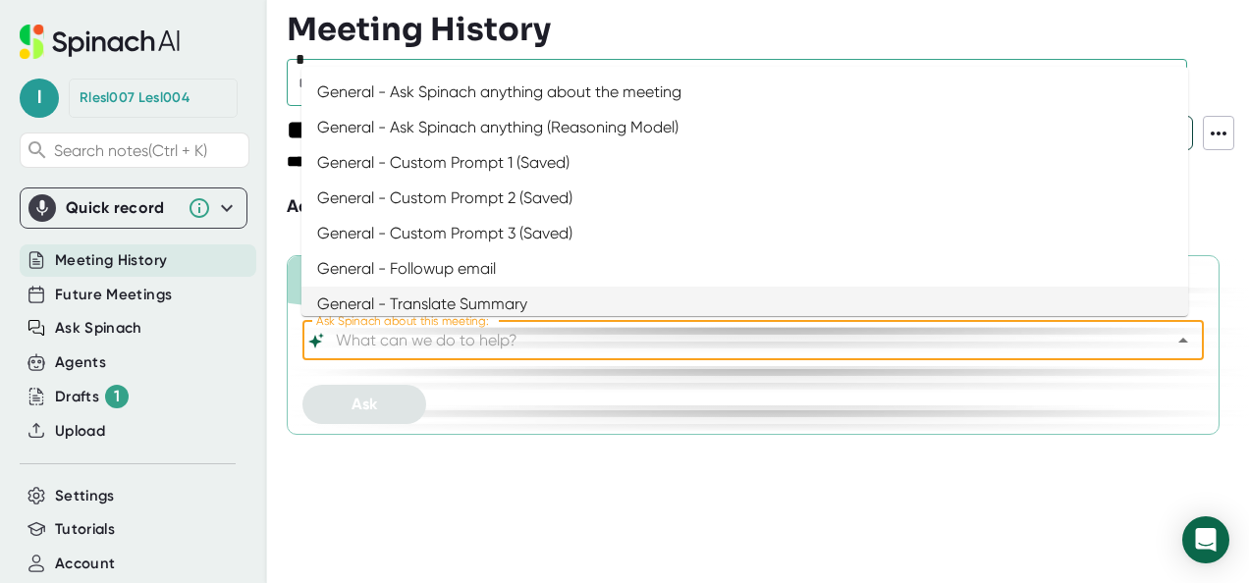
click at [497, 349] on input "Ask Spinach about this meeting:" at bounding box center [736, 340] width 808 height 27
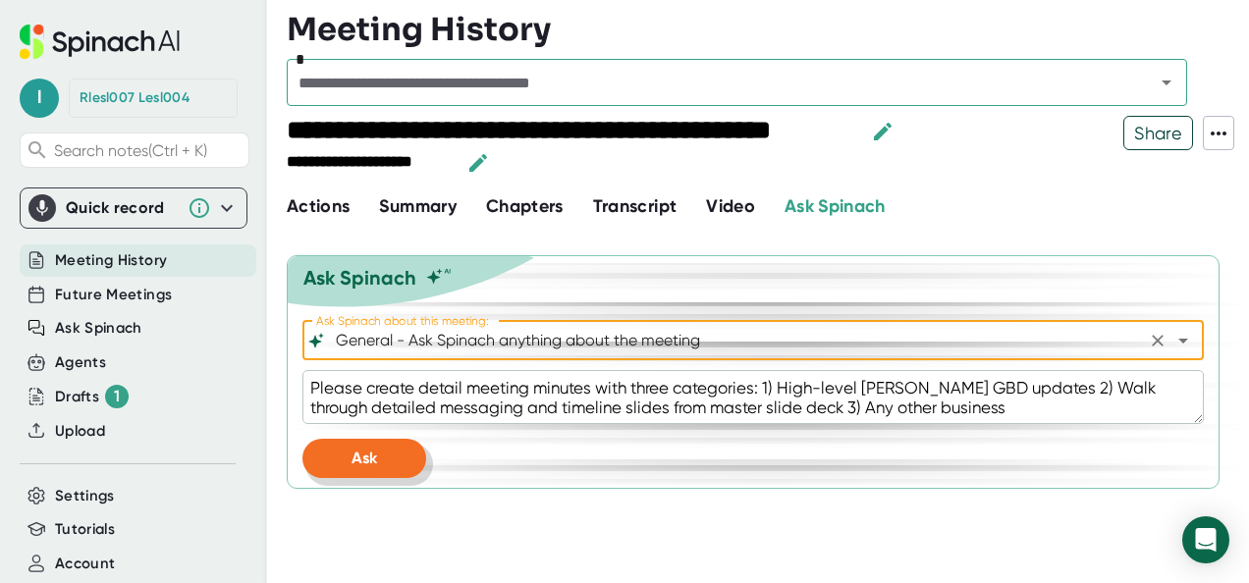
type input "General - Ask Spinach anything about the meeting"
click at [401, 449] on button "Ask" at bounding box center [364, 458] width 124 height 39
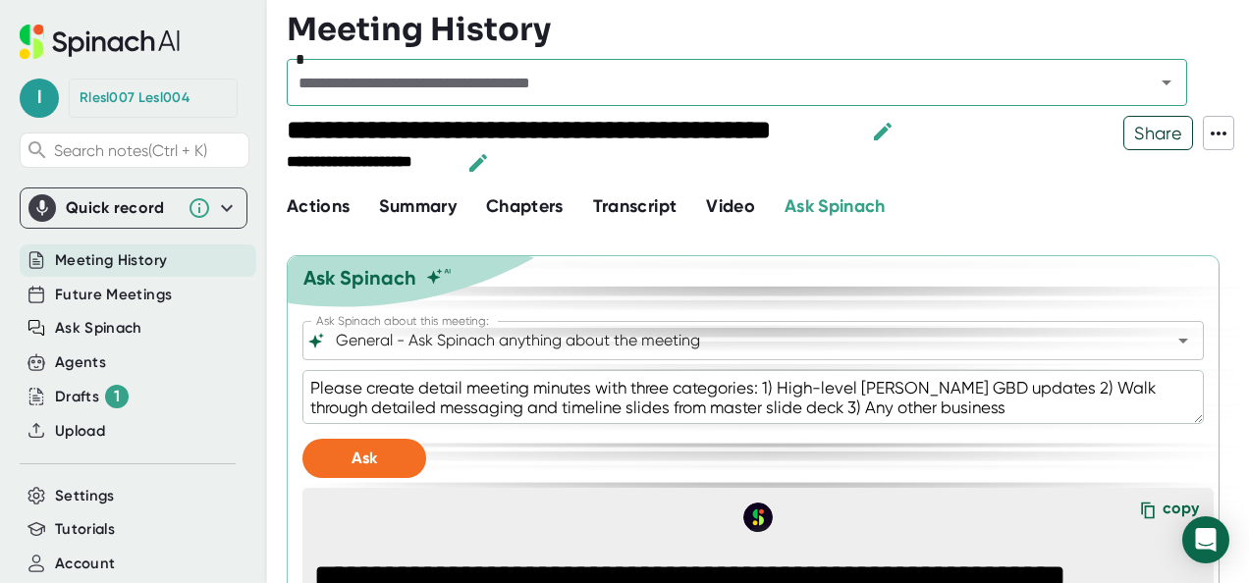
type textarea "x"
